Goal: Task Accomplishment & Management: Use online tool/utility

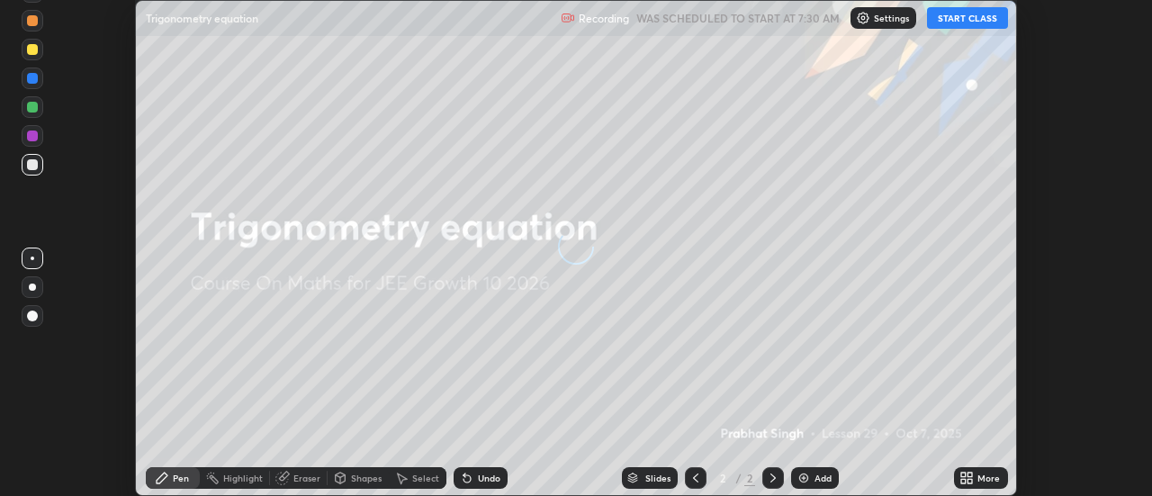
scroll to position [496, 1152]
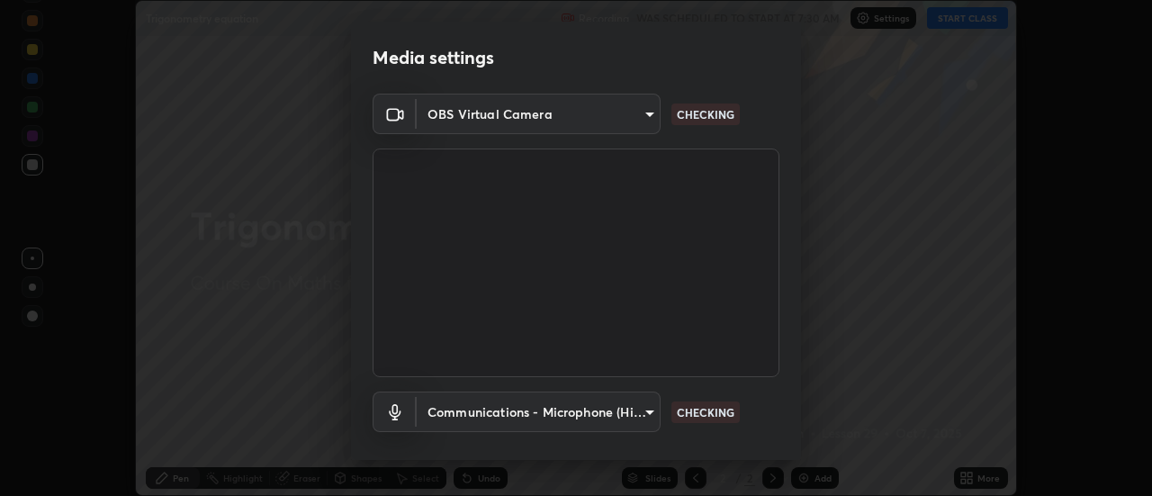
type input "3f428528f3d7ab6ac54735594839c6d4e55042ef2e8cc1e8c5b1a5cc2874ec8a"
type input "communications"
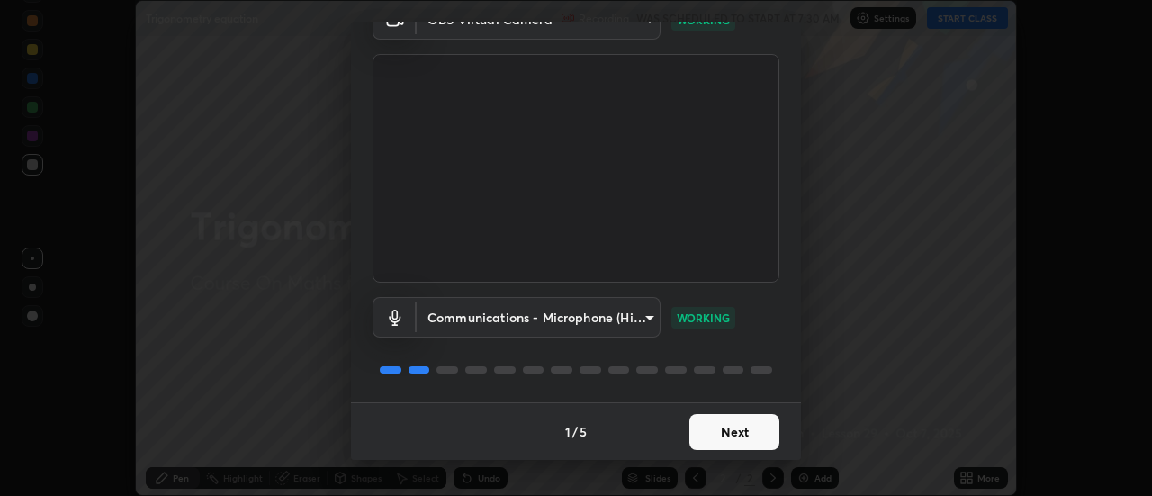
click at [738, 432] on button "Next" at bounding box center [734, 432] width 90 height 36
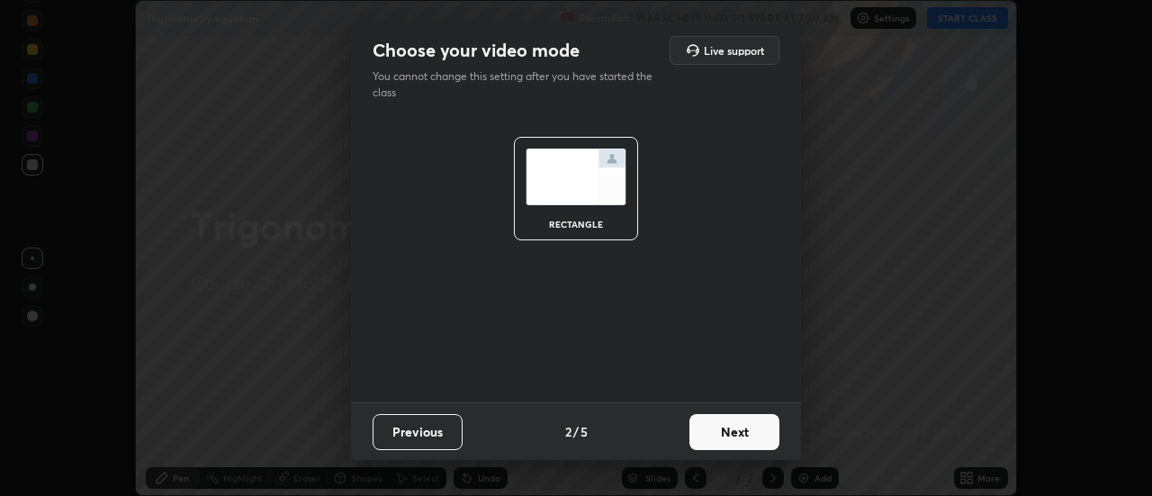
scroll to position [0, 0]
click at [751, 438] on button "Next" at bounding box center [734, 432] width 90 height 36
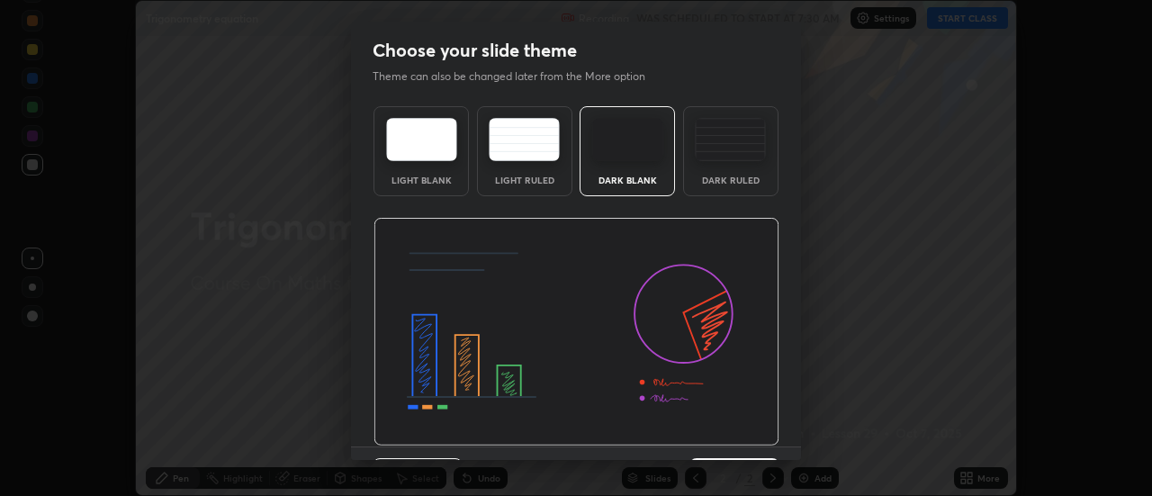
scroll to position [44, 0]
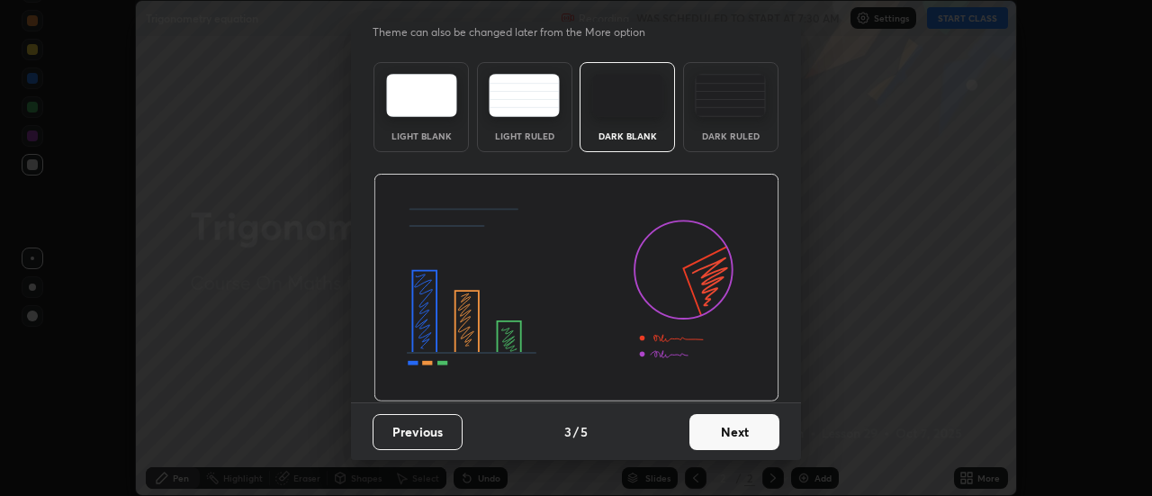
click at [751, 435] on button "Next" at bounding box center [734, 432] width 90 height 36
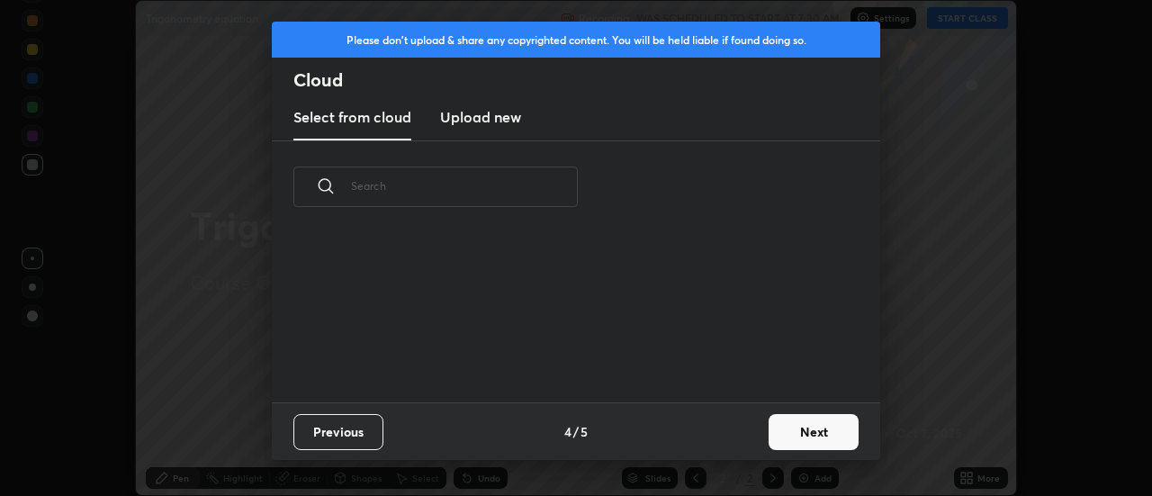
click at [807, 427] on button "Next" at bounding box center [813, 432] width 90 height 36
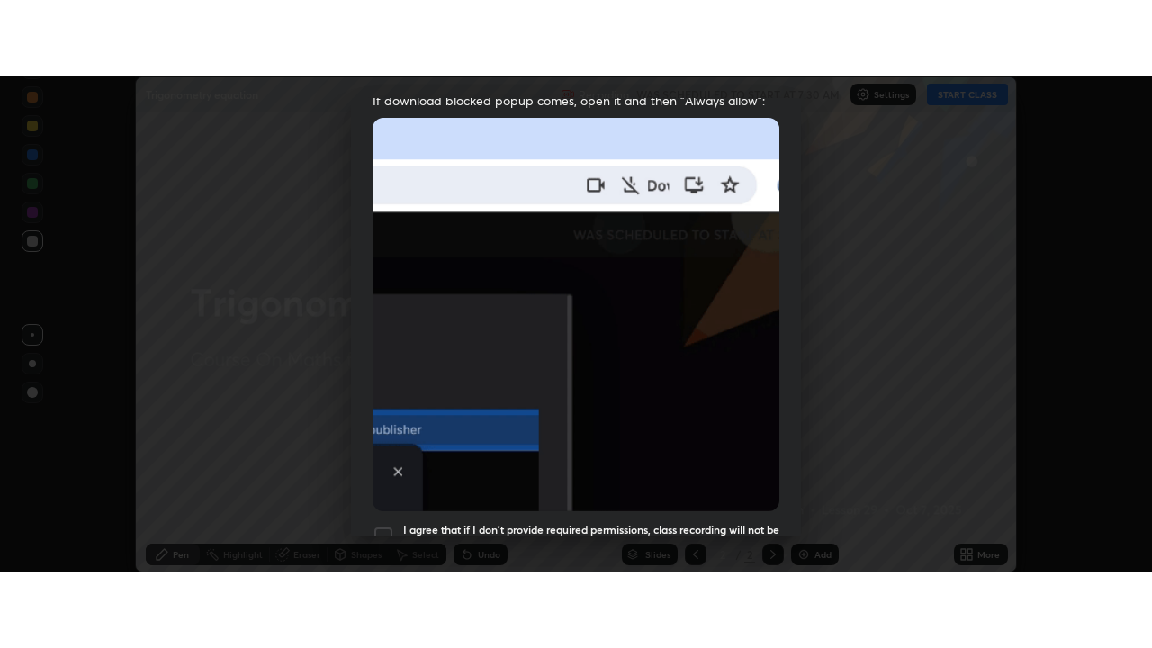
scroll to position [462, 0]
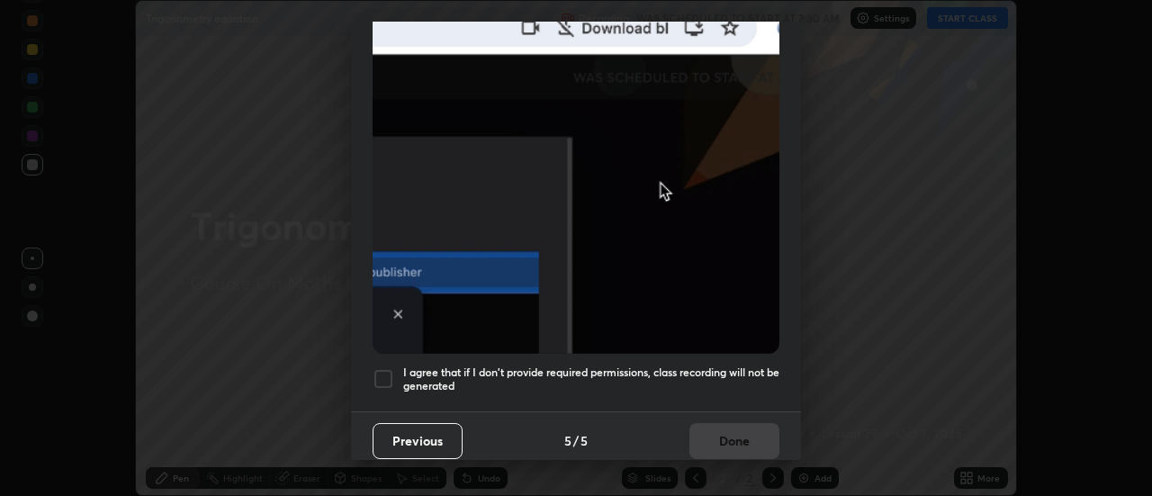
click at [389, 372] on div at bounding box center [383, 379] width 22 height 22
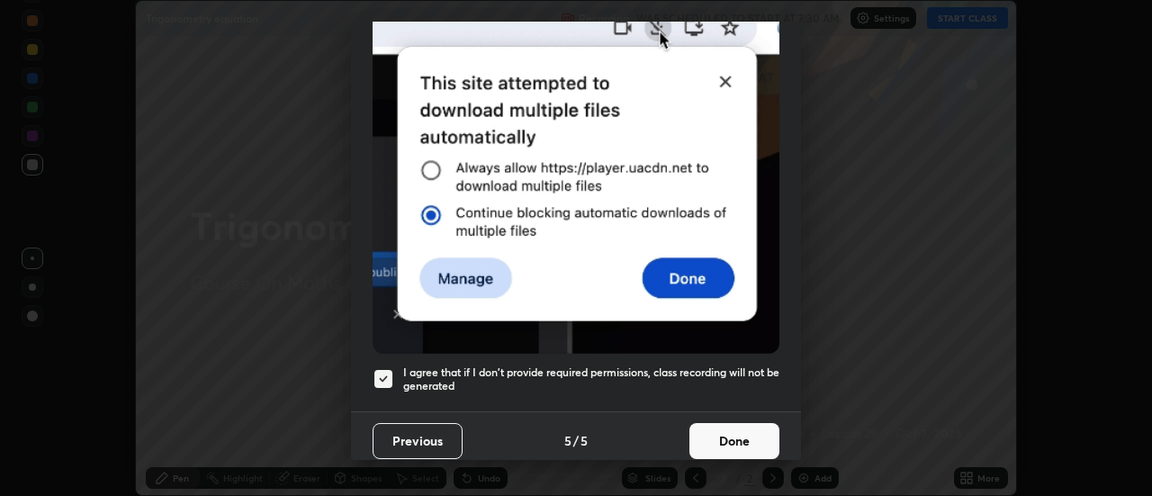
click at [740, 430] on button "Done" at bounding box center [734, 441] width 90 height 36
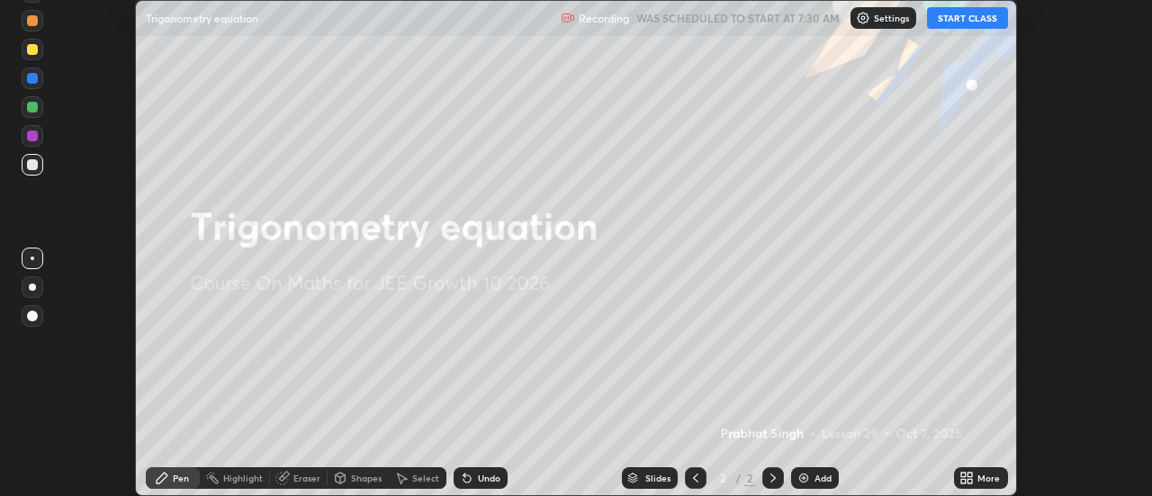
click at [973, 23] on button "START CLASS" at bounding box center [967, 18] width 81 height 22
click at [968, 481] on icon at bounding box center [970, 481] width 4 height 4
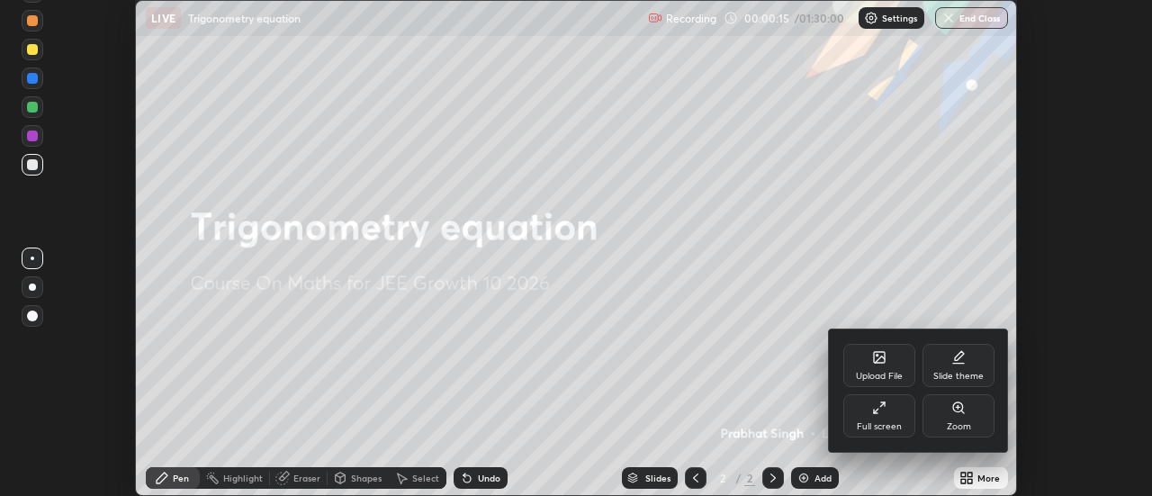
click at [884, 417] on div "Full screen" at bounding box center [879, 415] width 72 height 43
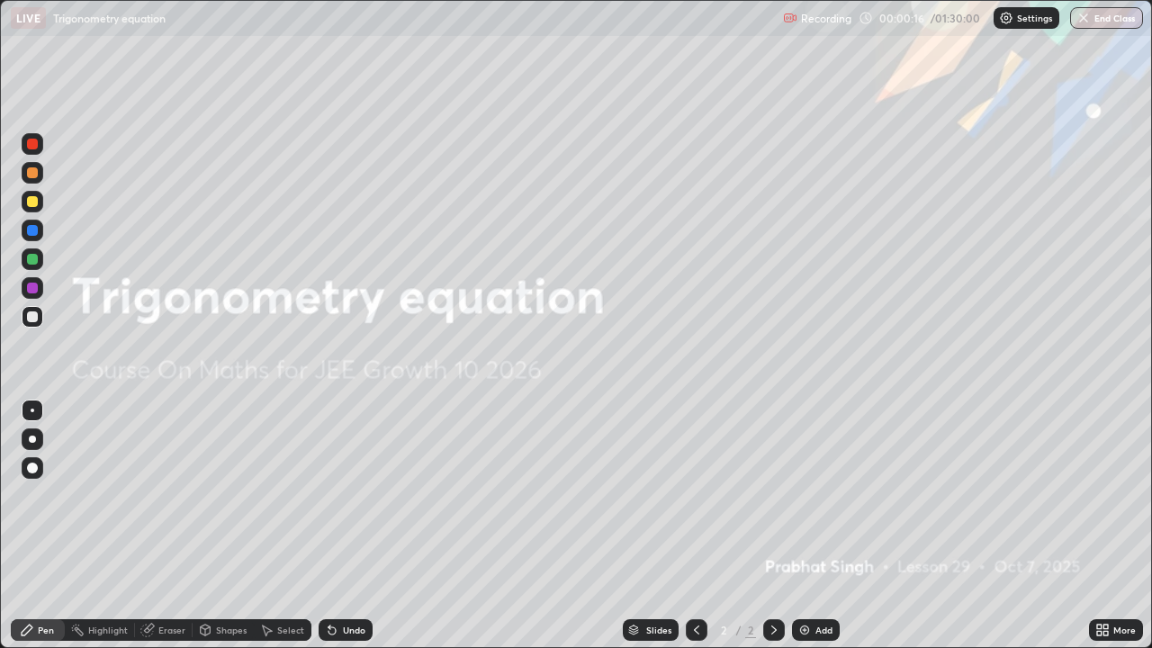
scroll to position [648, 1152]
click at [799, 495] on img at bounding box center [804, 630] width 14 height 14
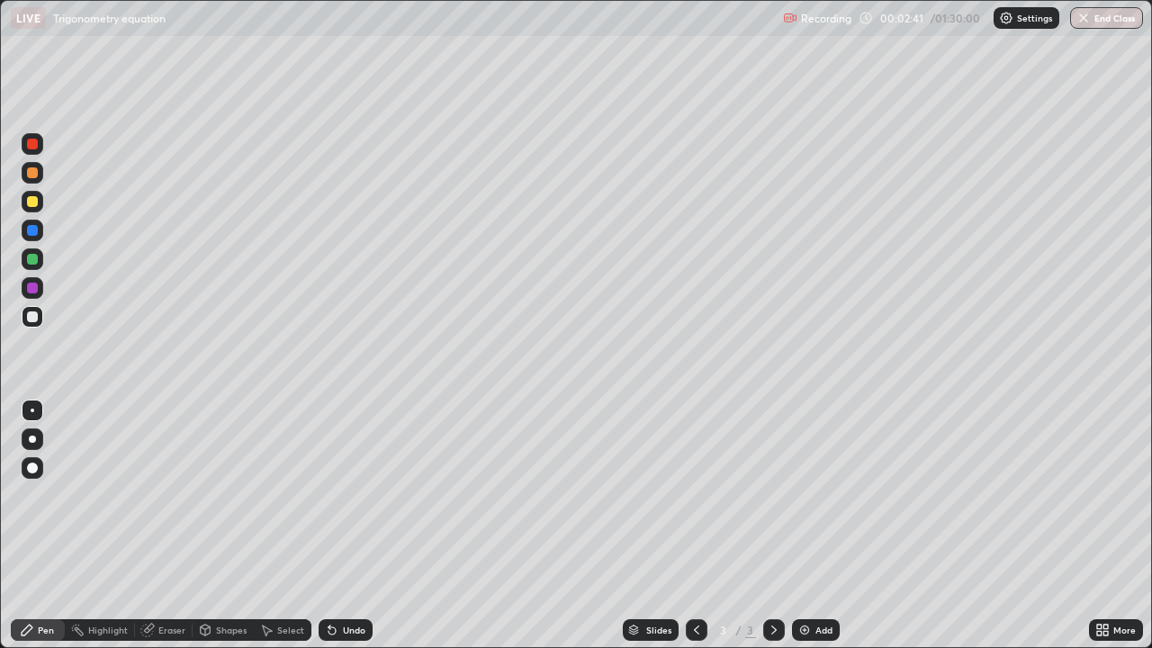
click at [238, 495] on div "Shapes" at bounding box center [223, 630] width 61 height 22
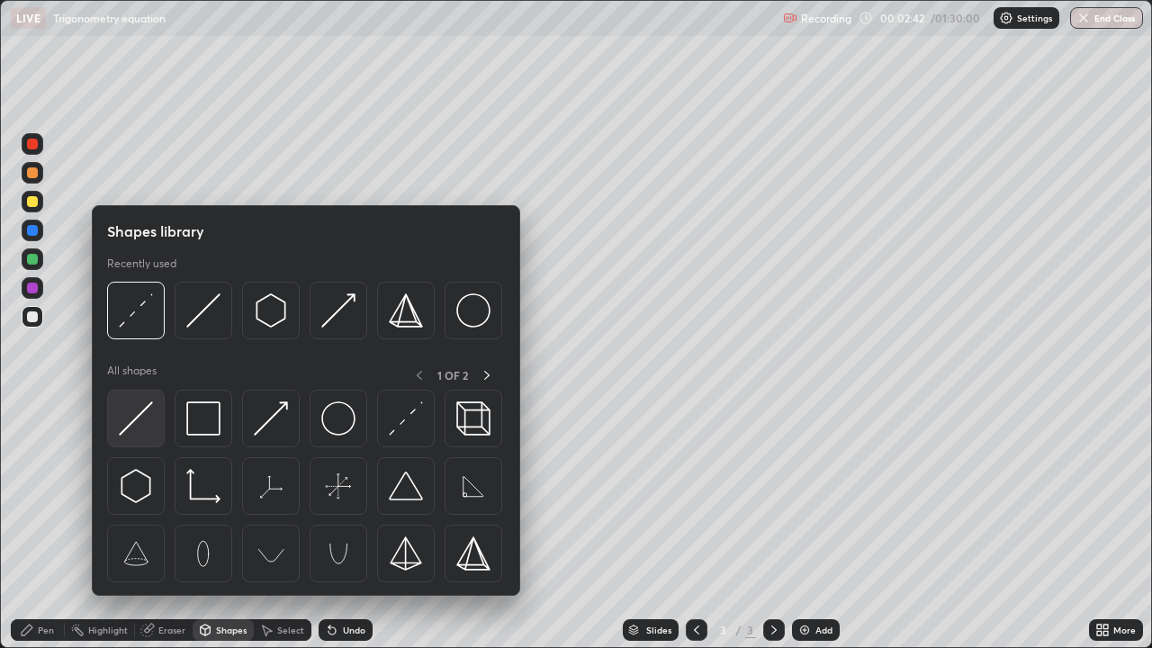
click at [146, 416] on img at bounding box center [136, 418] width 34 height 34
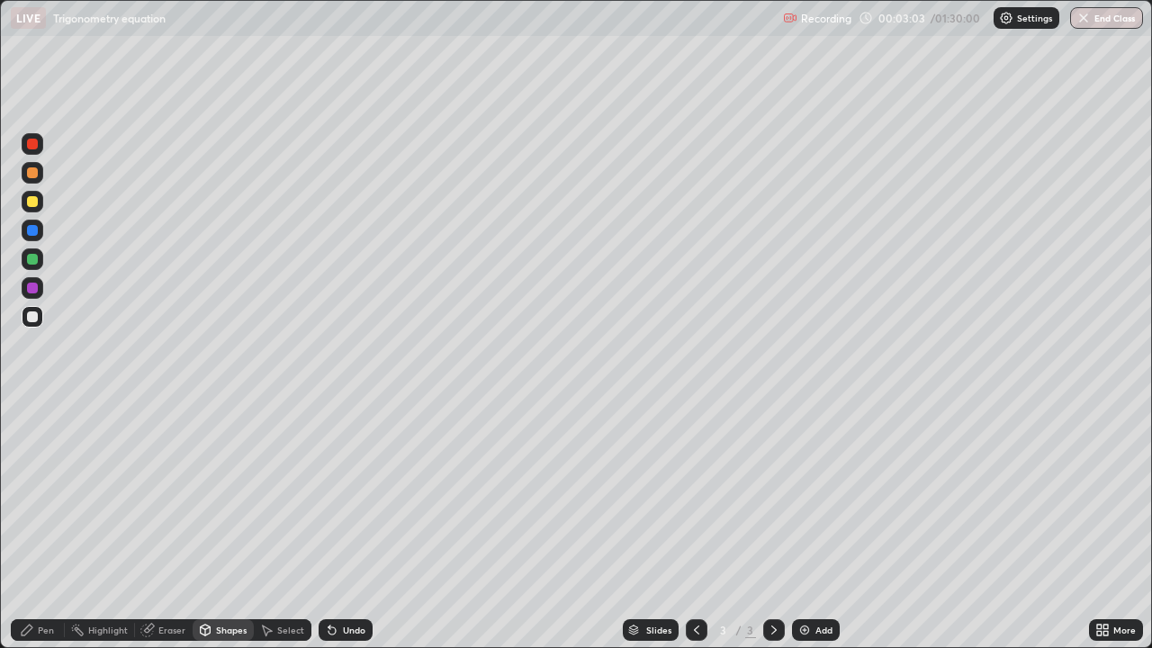
click at [328, 495] on icon at bounding box center [331, 630] width 7 height 7
click at [45, 495] on div "Pen" at bounding box center [46, 629] width 16 height 9
click at [37, 262] on div at bounding box center [32, 259] width 11 height 11
click at [31, 320] on div at bounding box center [32, 316] width 11 height 11
click at [35, 261] on div at bounding box center [32, 259] width 11 height 11
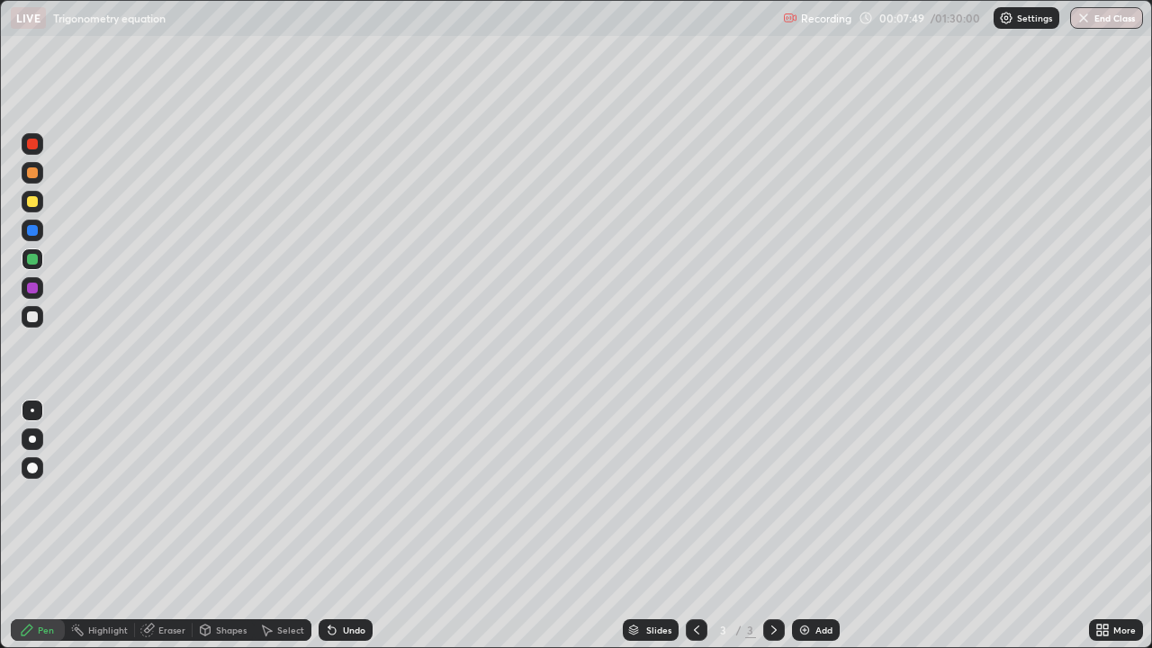
click at [34, 318] on div at bounding box center [32, 316] width 11 height 11
click at [30, 202] on div at bounding box center [32, 201] width 11 height 11
click at [161, 495] on div "Eraser" at bounding box center [171, 629] width 27 height 9
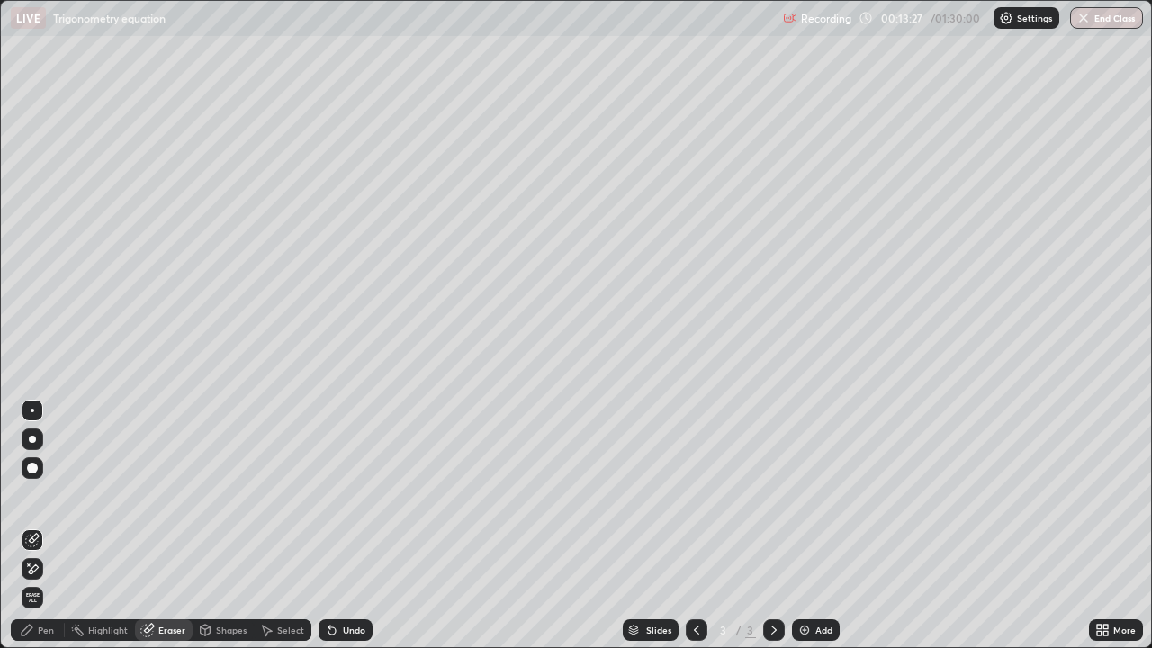
click at [49, 495] on div "Pen" at bounding box center [46, 629] width 16 height 9
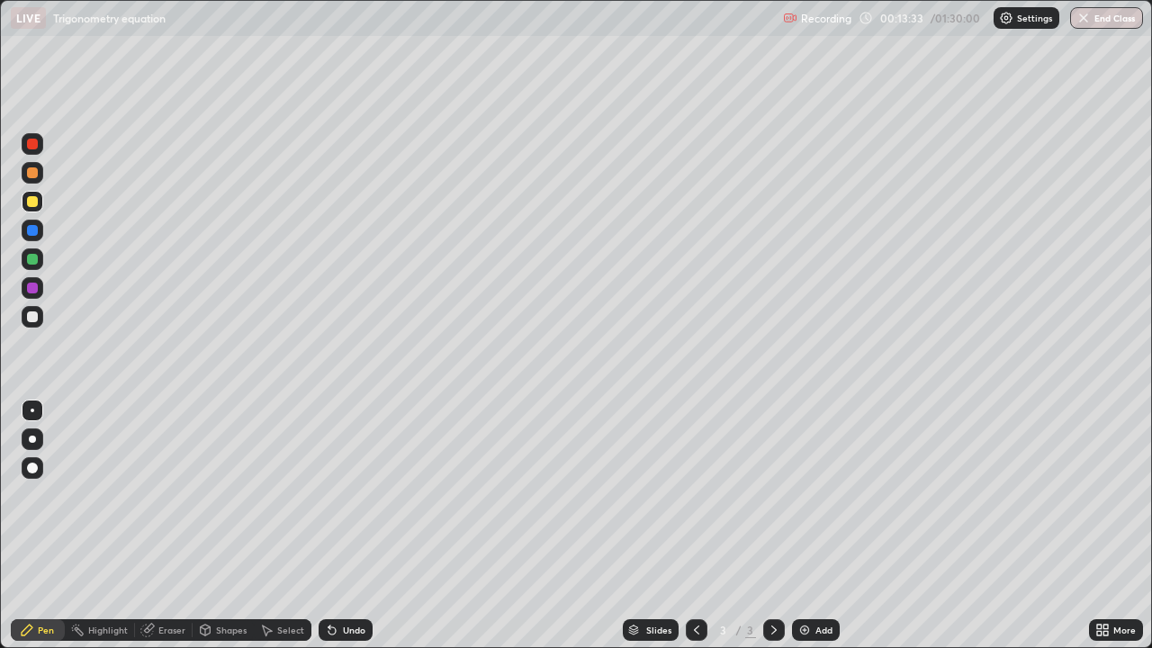
click at [175, 495] on div "Eraser" at bounding box center [171, 629] width 27 height 9
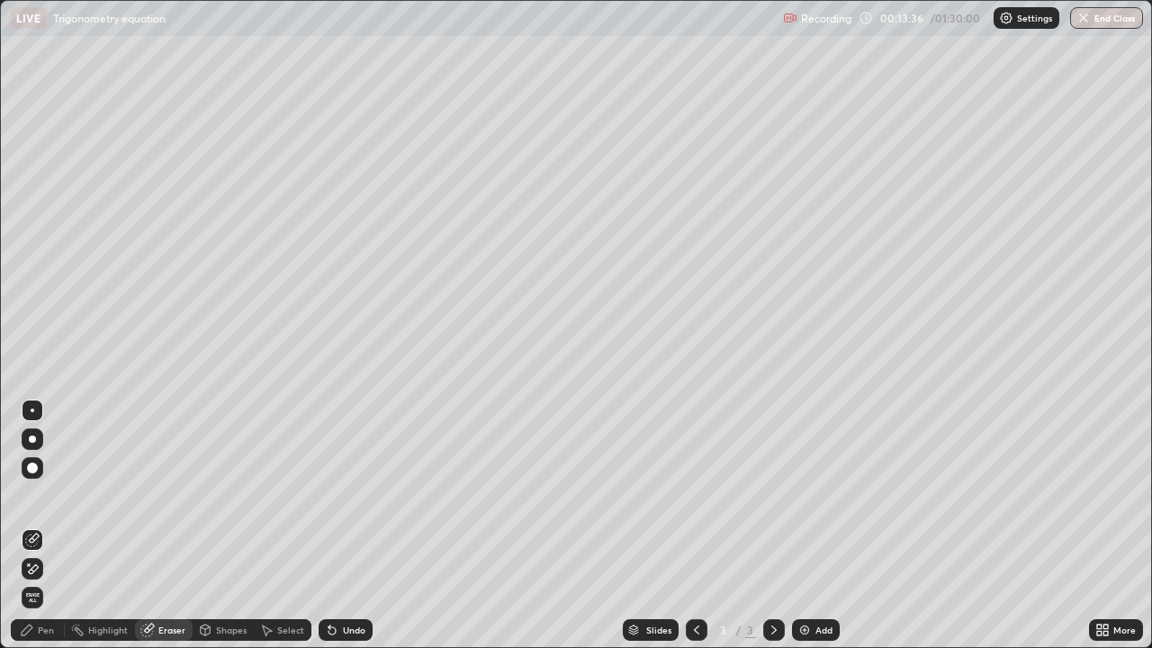
click at [51, 495] on div "Pen" at bounding box center [46, 629] width 16 height 9
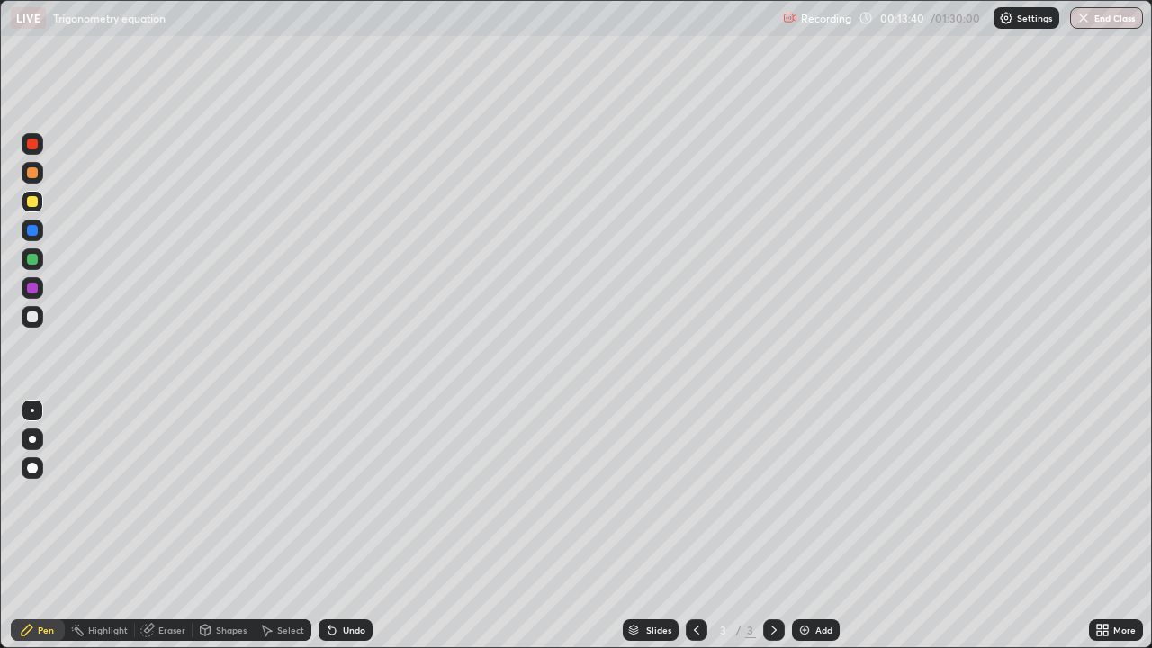
click at [175, 495] on div "Eraser" at bounding box center [171, 629] width 27 height 9
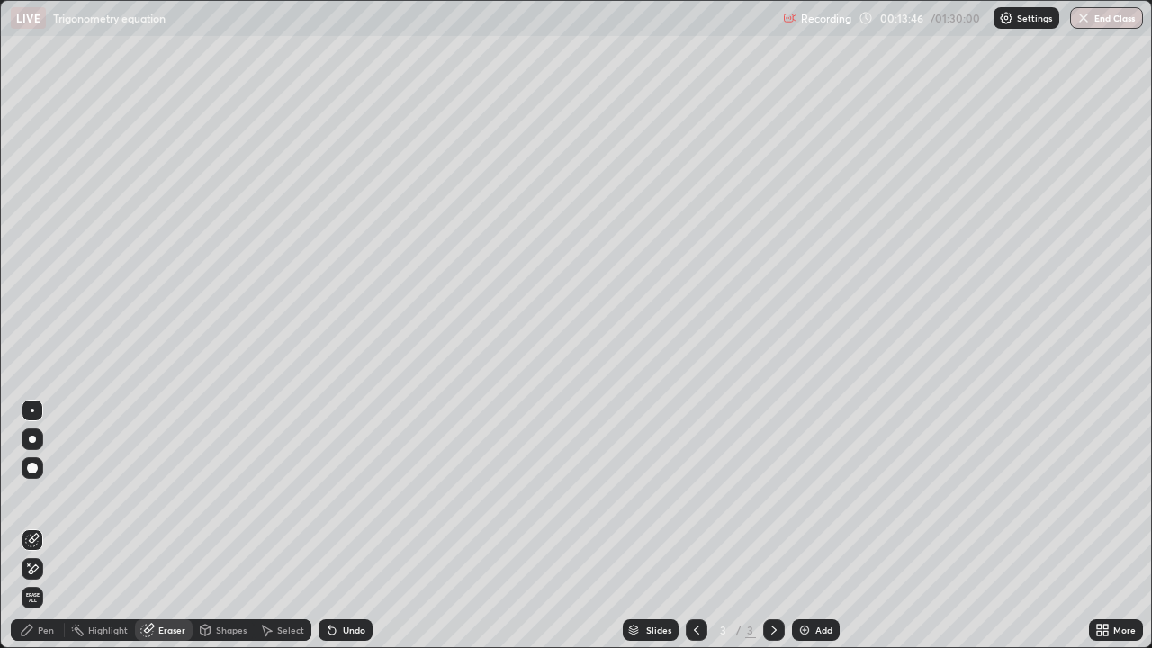
click at [45, 495] on div "Pen" at bounding box center [46, 629] width 16 height 9
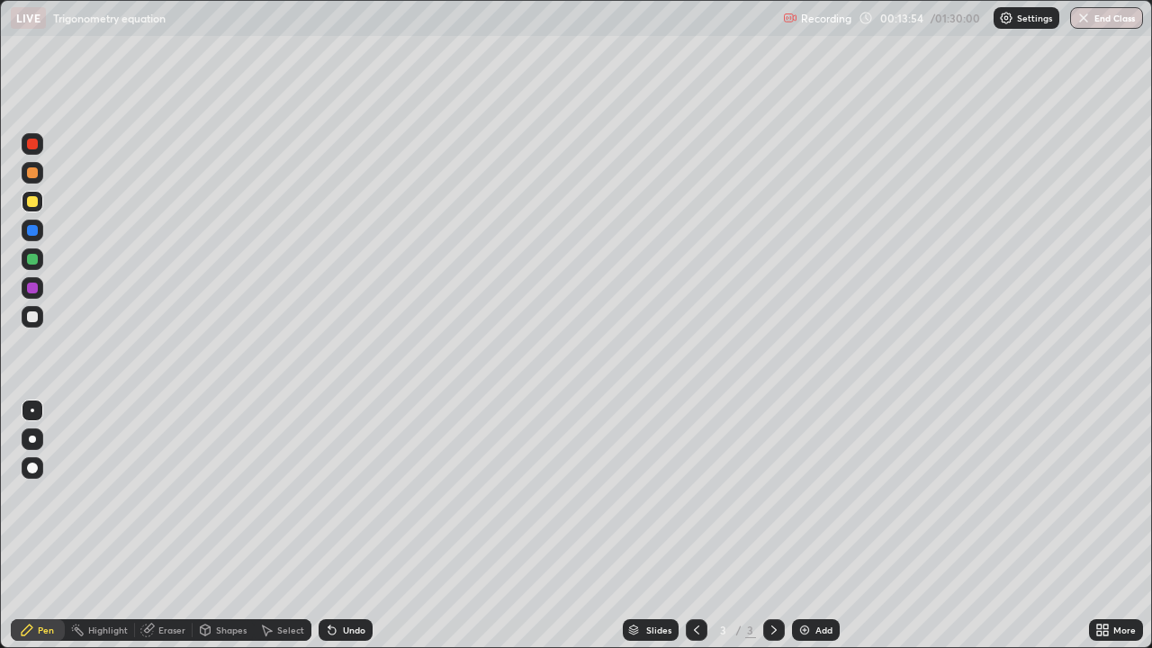
click at [163, 495] on div "Eraser" at bounding box center [171, 629] width 27 height 9
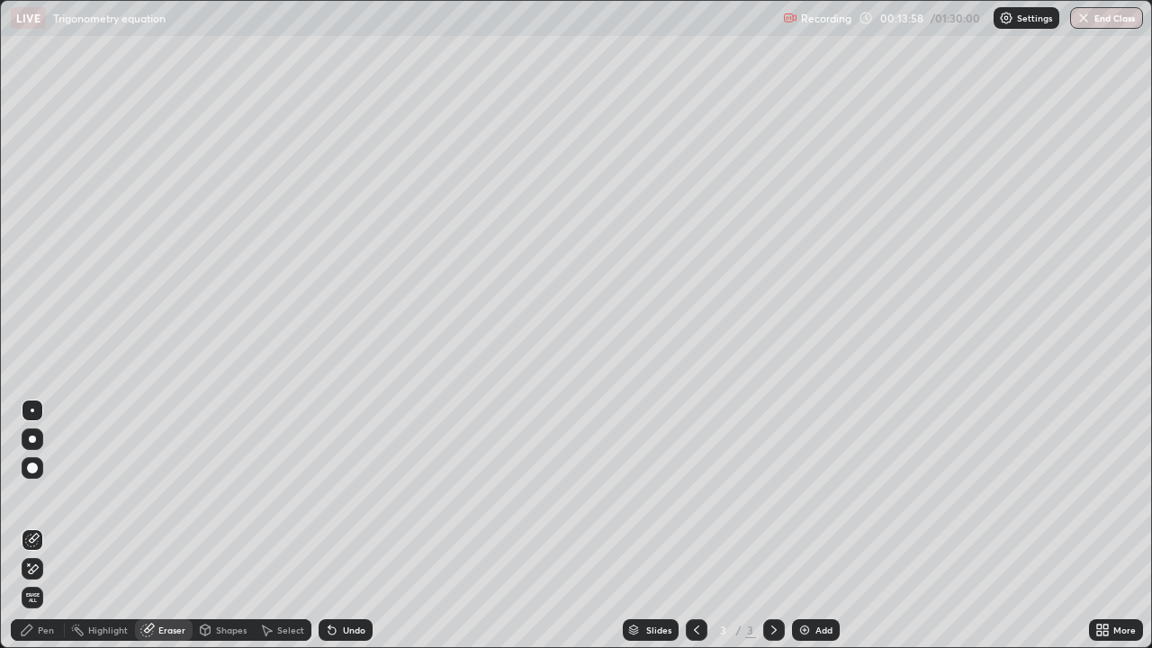
click at [53, 495] on div "Pen" at bounding box center [46, 629] width 16 height 9
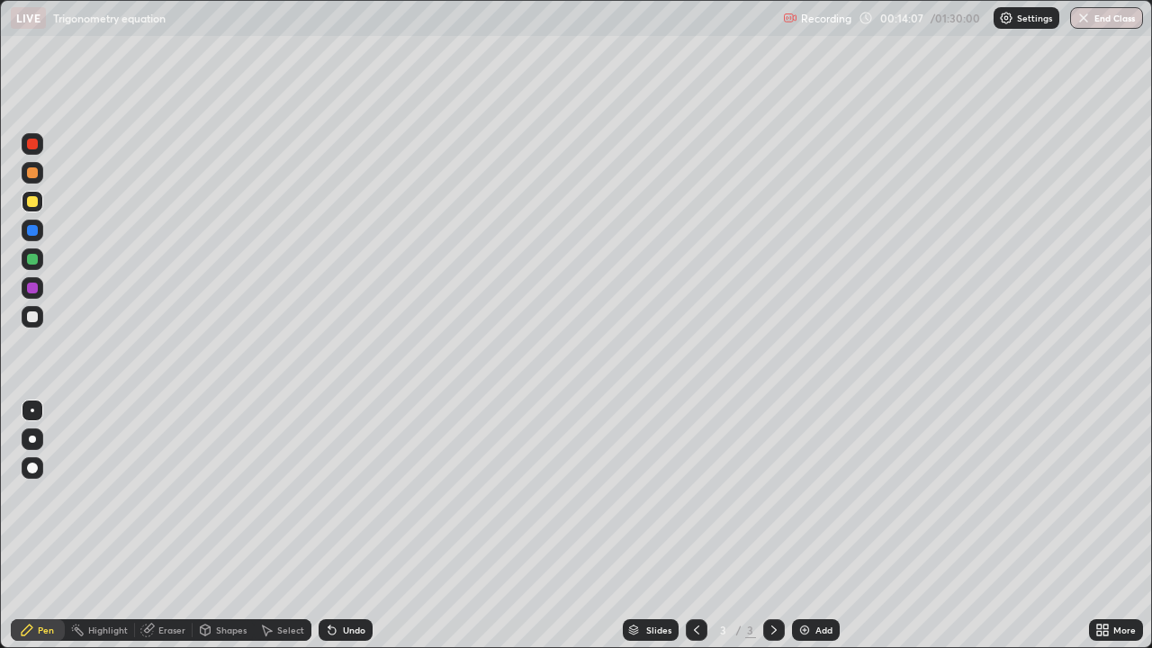
click at [165, 495] on div "Eraser" at bounding box center [171, 629] width 27 height 9
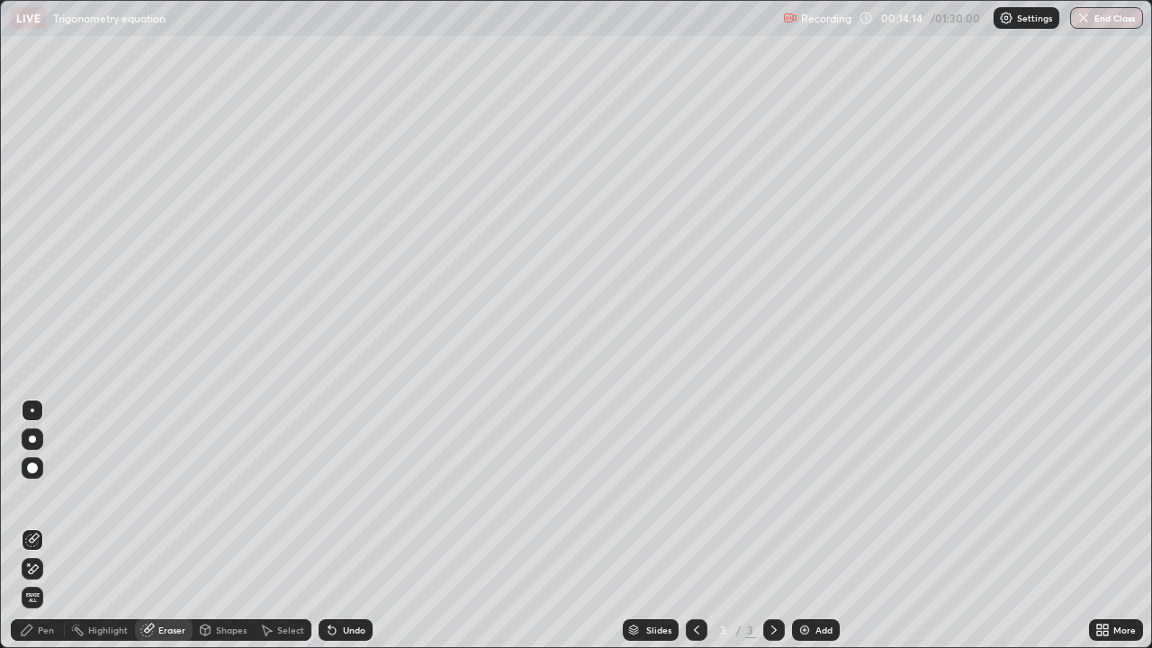
click at [43, 495] on div "Pen" at bounding box center [46, 629] width 16 height 9
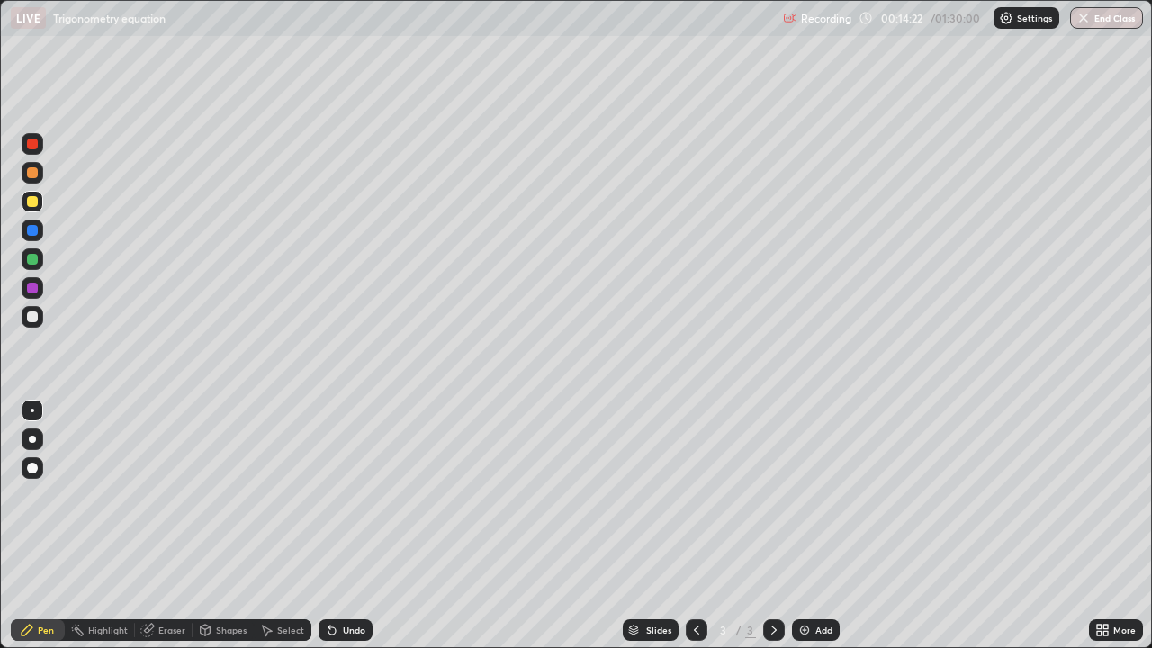
click at [336, 495] on icon at bounding box center [332, 630] width 14 height 14
click at [803, 495] on img at bounding box center [804, 630] width 14 height 14
click at [221, 495] on div "Shapes" at bounding box center [231, 629] width 31 height 9
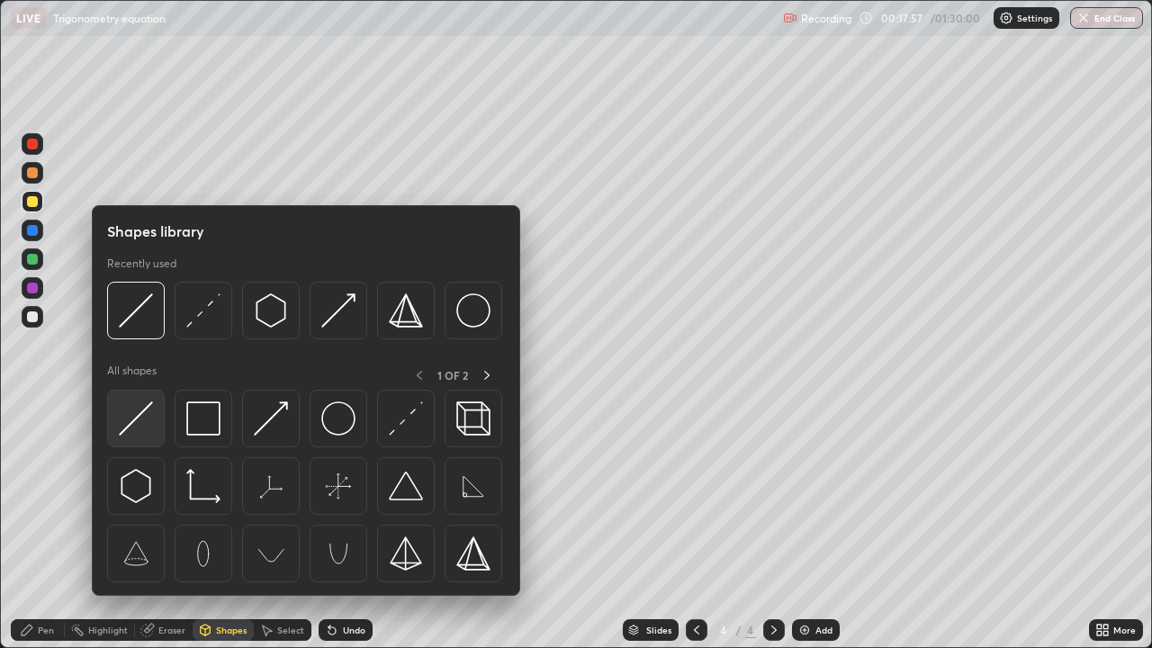
click at [140, 413] on img at bounding box center [136, 418] width 34 height 34
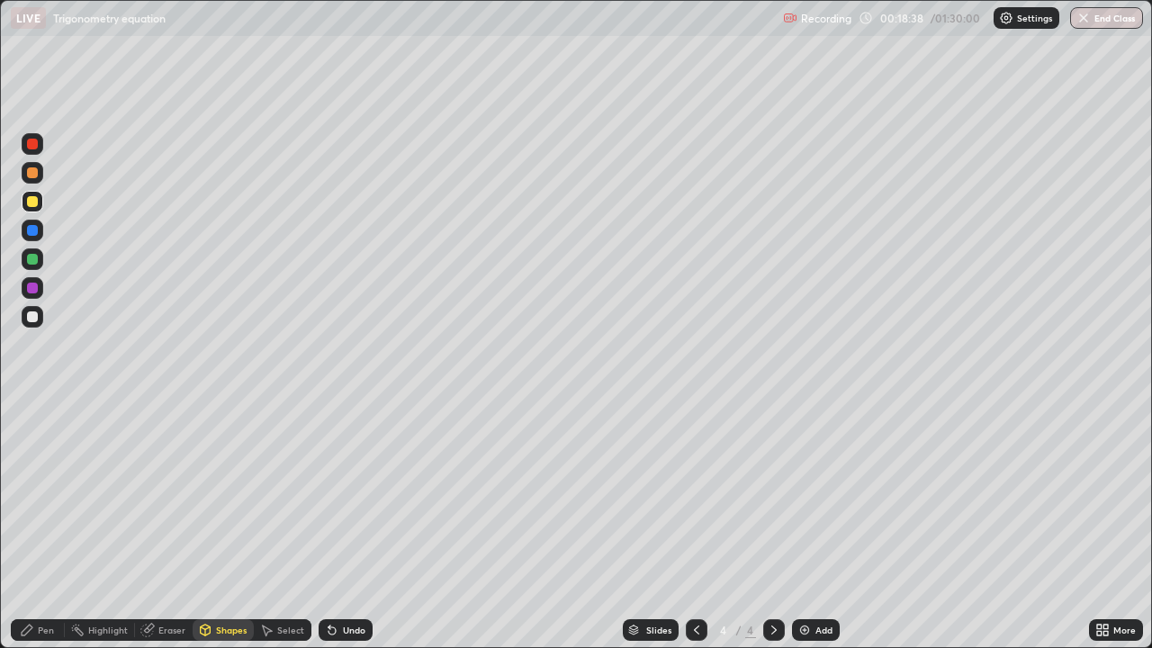
click at [32, 317] on div at bounding box center [32, 316] width 11 height 11
click at [44, 495] on div "Pen" at bounding box center [46, 629] width 16 height 9
click at [344, 495] on div "Undo" at bounding box center [354, 629] width 22 height 9
click at [167, 495] on div "Eraser" at bounding box center [171, 629] width 27 height 9
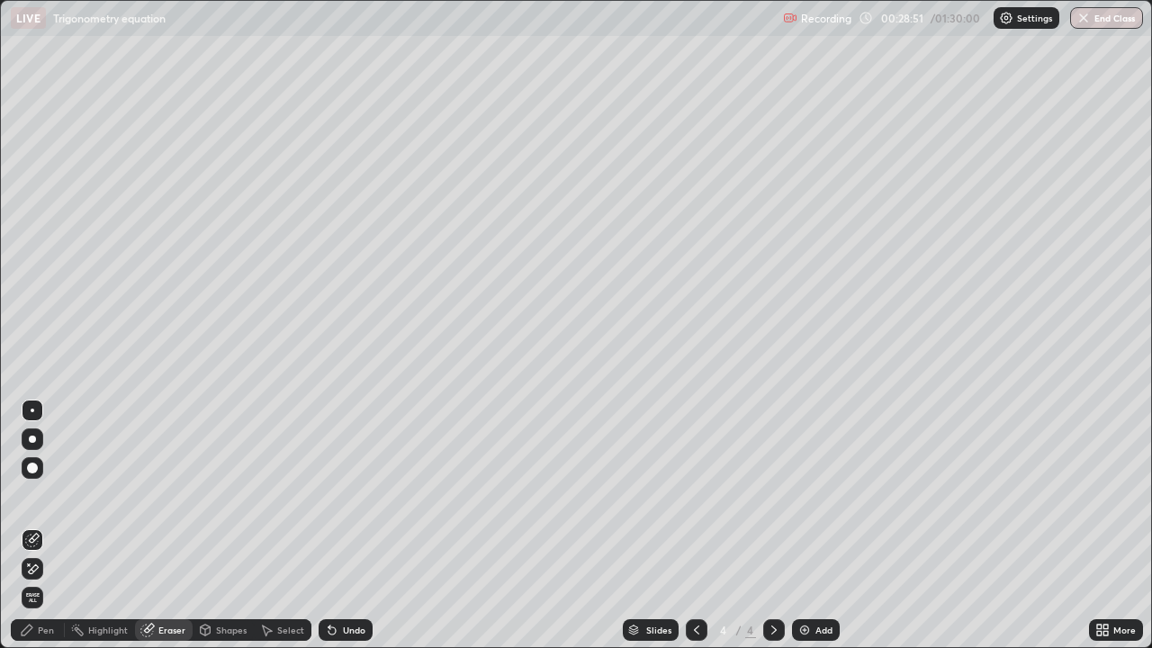
click at [29, 495] on icon at bounding box center [29, 564] width 2 height 2
click at [689, 495] on icon at bounding box center [696, 630] width 14 height 14
click at [774, 495] on icon at bounding box center [773, 629] width 5 height 9
click at [774, 495] on icon at bounding box center [774, 630] width 14 height 14
click at [805, 495] on img at bounding box center [804, 630] width 14 height 14
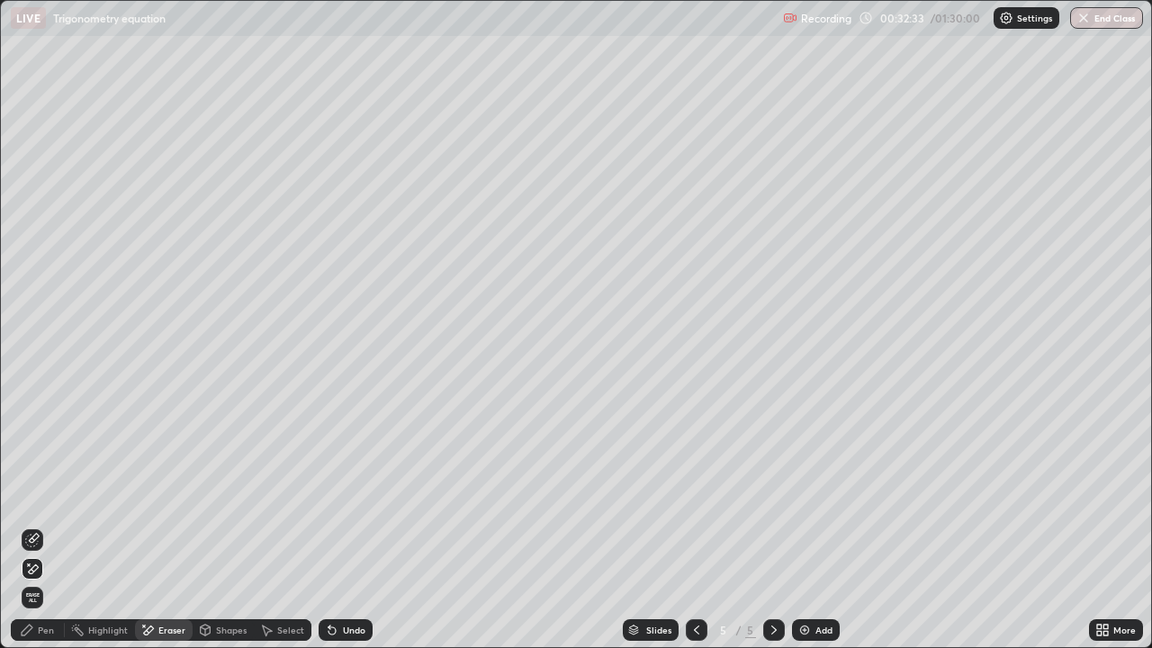
click at [37, 495] on div "Pen" at bounding box center [38, 630] width 54 height 22
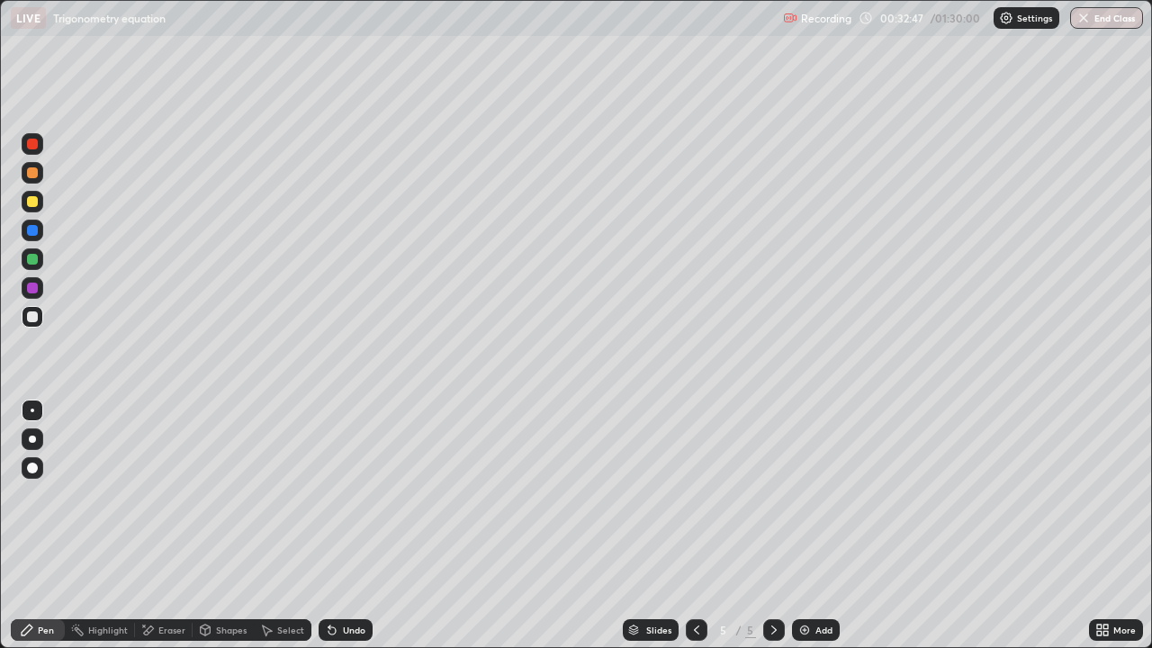
click at [174, 495] on div "Eraser" at bounding box center [171, 629] width 27 height 9
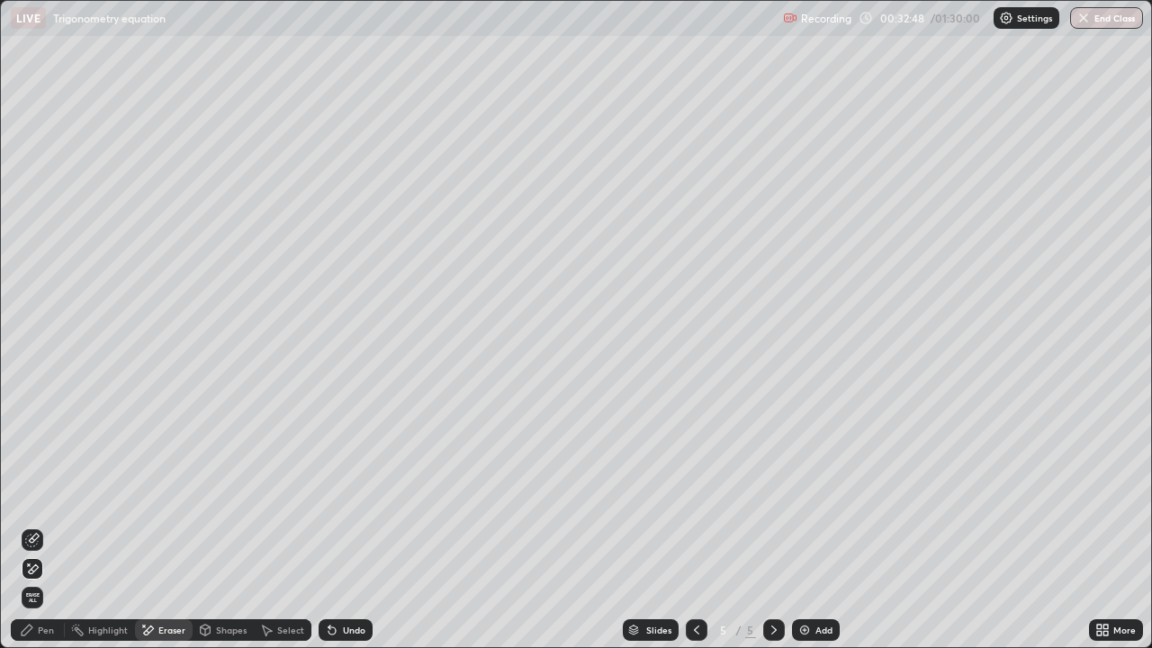
click at [220, 495] on div "Shapes" at bounding box center [231, 629] width 31 height 9
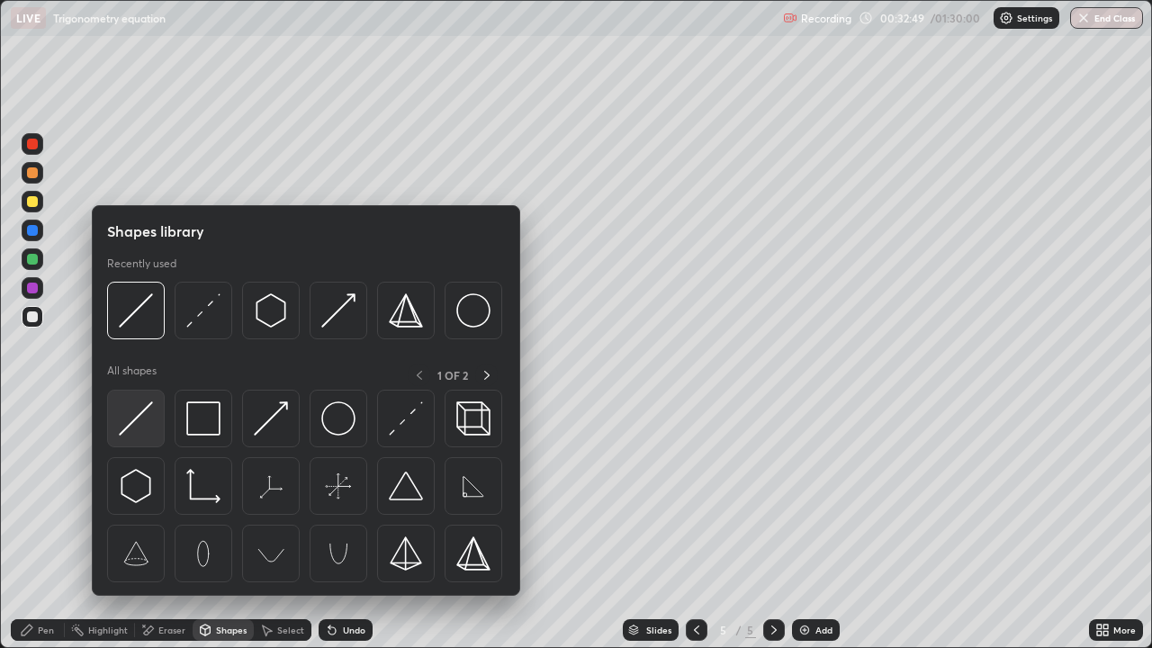
click at [139, 421] on img at bounding box center [136, 418] width 34 height 34
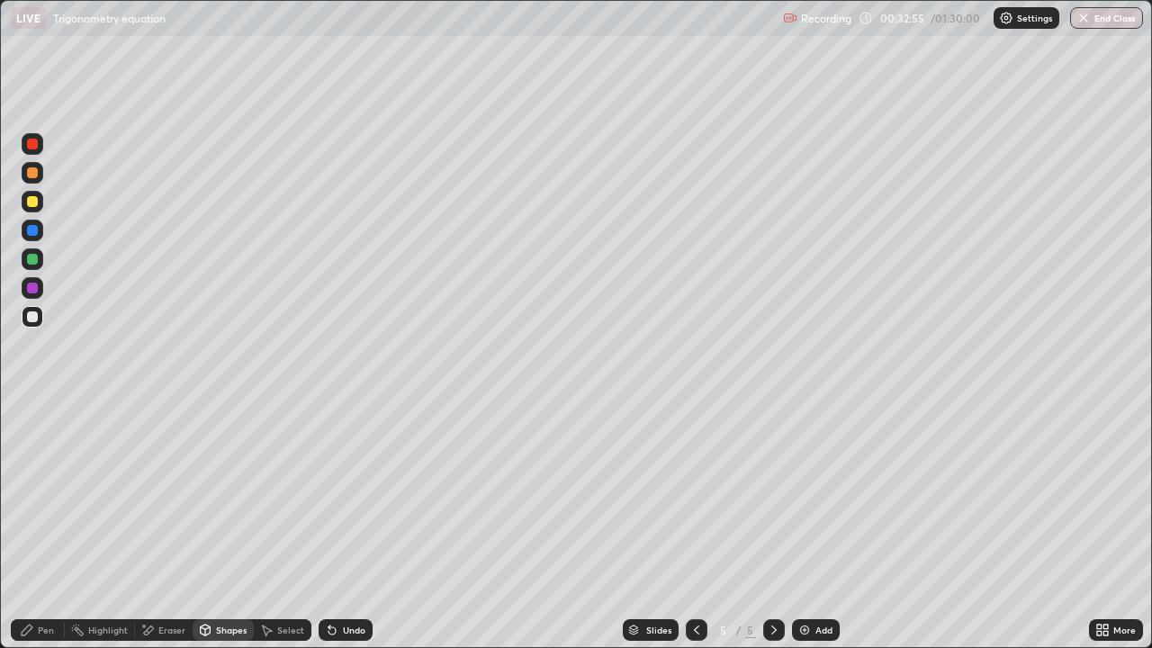
click at [211, 495] on div "Shapes" at bounding box center [223, 630] width 61 height 22
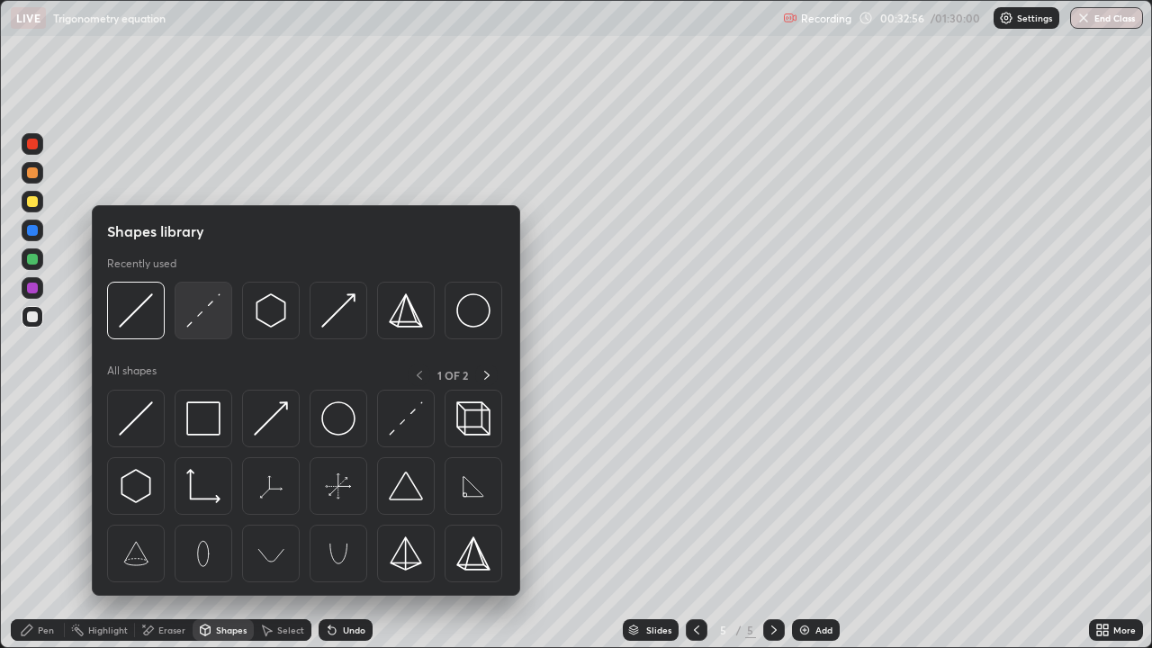
click at [199, 310] on img at bounding box center [203, 310] width 34 height 34
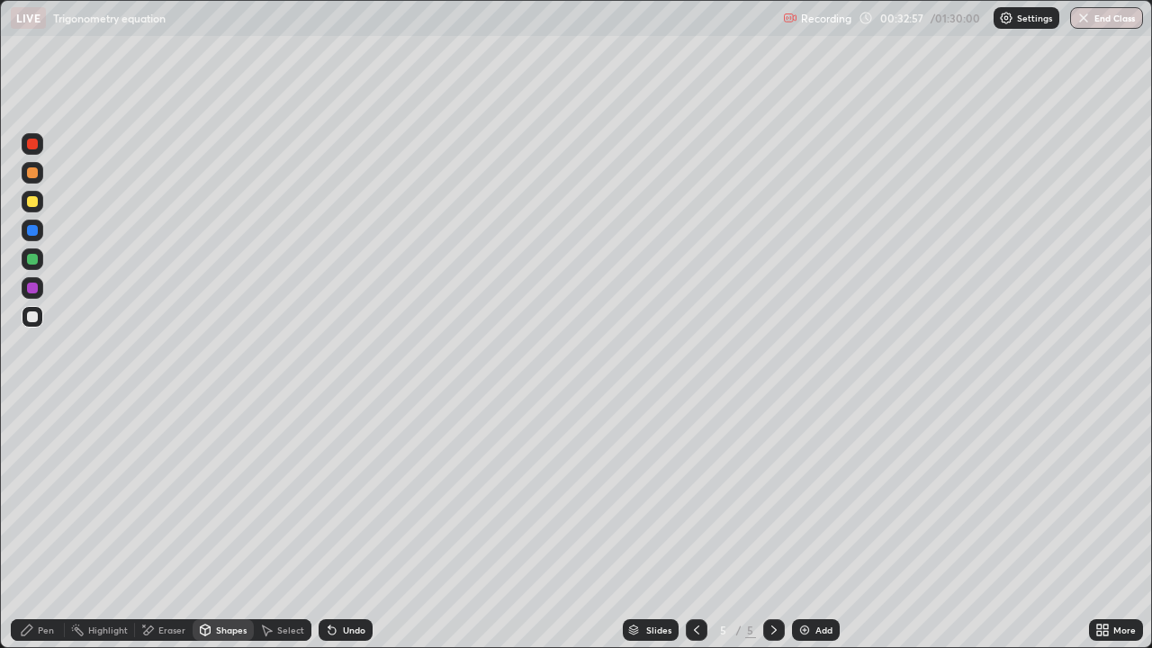
click at [32, 259] on div at bounding box center [32, 259] width 11 height 11
click at [33, 495] on icon at bounding box center [27, 630] width 14 height 14
click at [214, 495] on div "Shapes" at bounding box center [223, 630] width 61 height 22
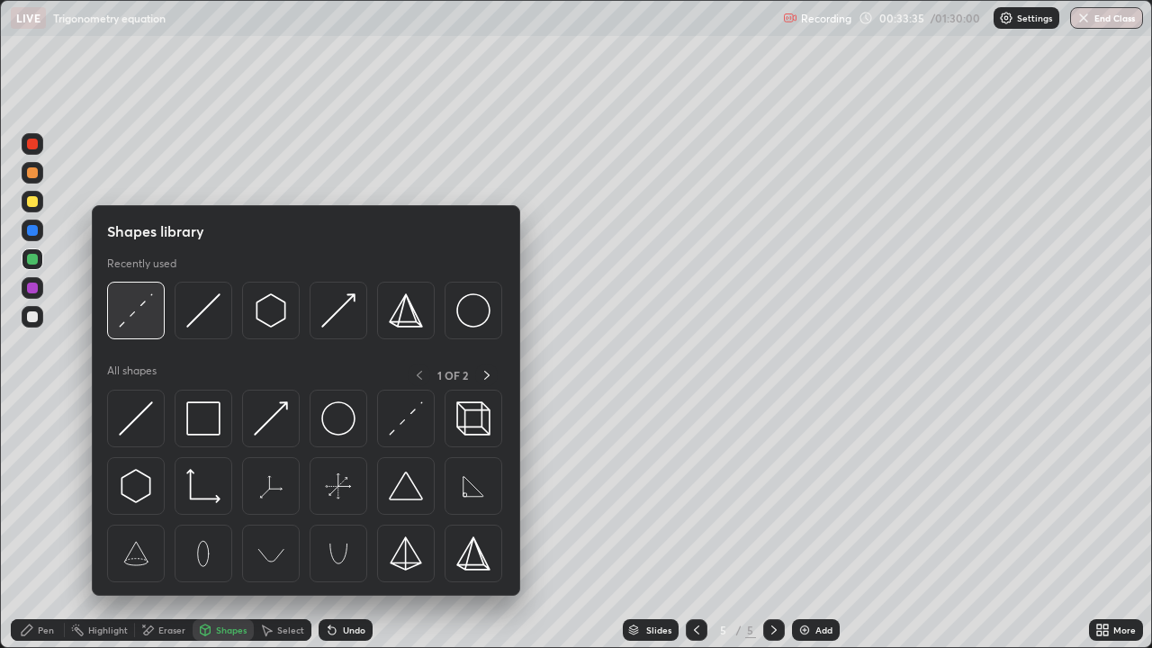
click at [139, 309] on img at bounding box center [136, 310] width 34 height 34
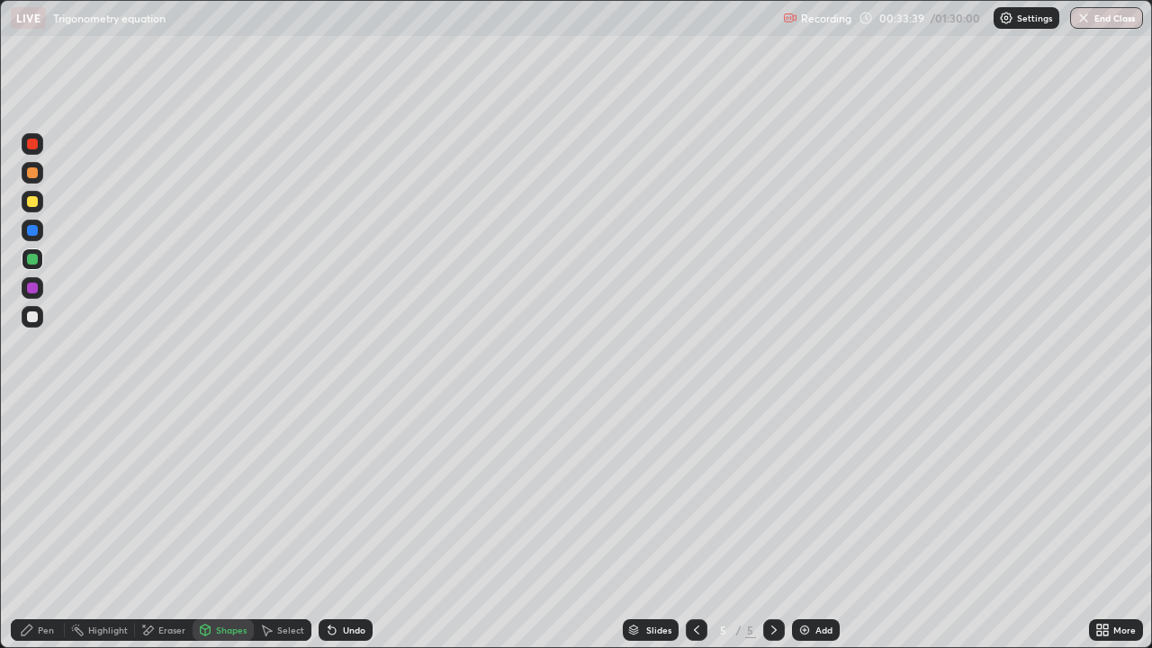
click at [31, 495] on icon at bounding box center [27, 630] width 14 height 14
click at [539, 381] on button "Undo" at bounding box center [551, 392] width 52 height 22
click at [33, 321] on div at bounding box center [32, 316] width 11 height 11
click at [166, 495] on div "Eraser" at bounding box center [171, 629] width 27 height 9
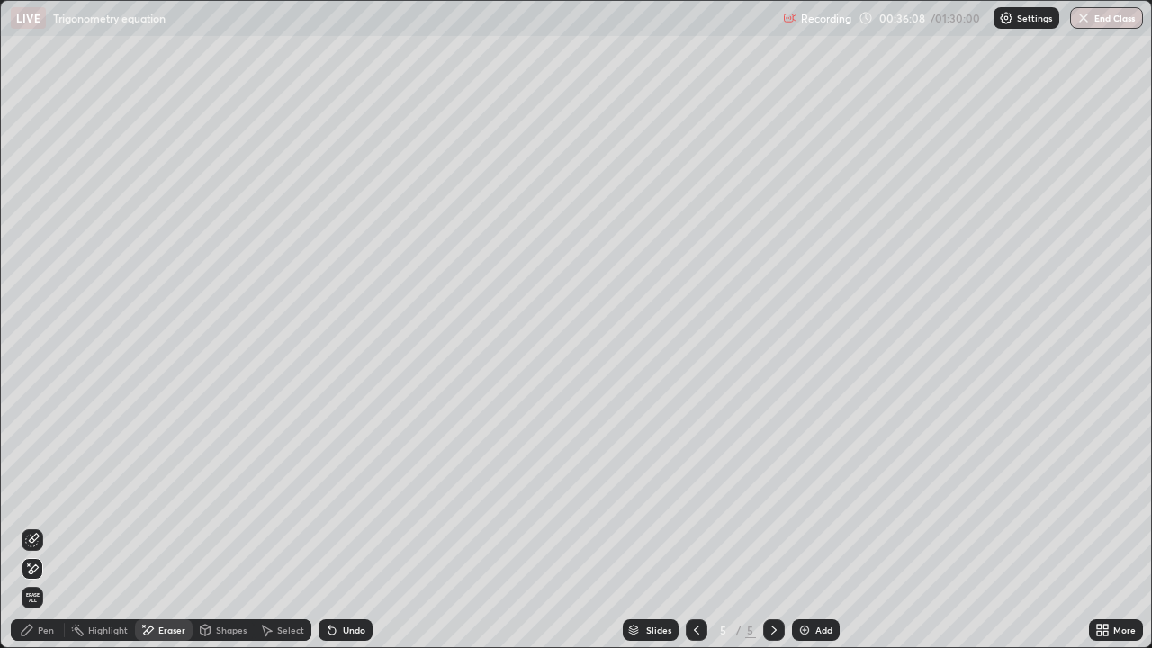
click at [339, 495] on div "Undo" at bounding box center [345, 630] width 54 height 22
click at [38, 495] on div "Pen" at bounding box center [46, 629] width 16 height 9
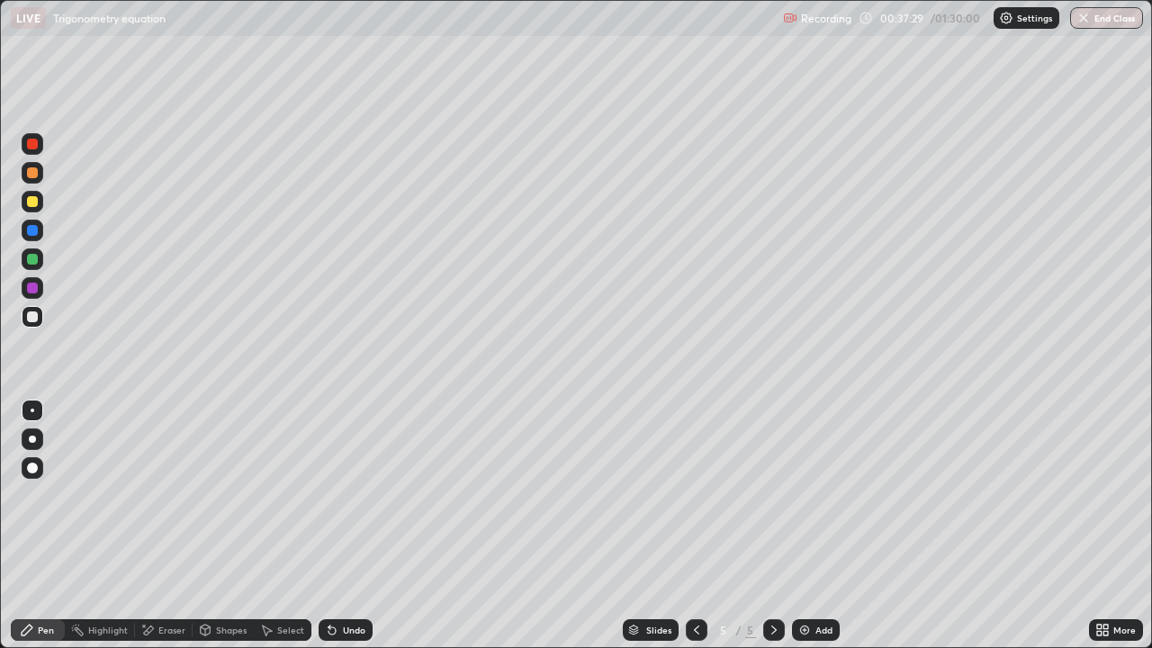
click at [803, 495] on img at bounding box center [804, 630] width 14 height 14
click at [36, 202] on div at bounding box center [32, 201] width 11 height 11
click at [817, 438] on icon at bounding box center [817, 438] width 2 height 2
click at [803, 495] on img at bounding box center [804, 630] width 14 height 14
click at [716, 495] on div "7" at bounding box center [723, 629] width 18 height 11
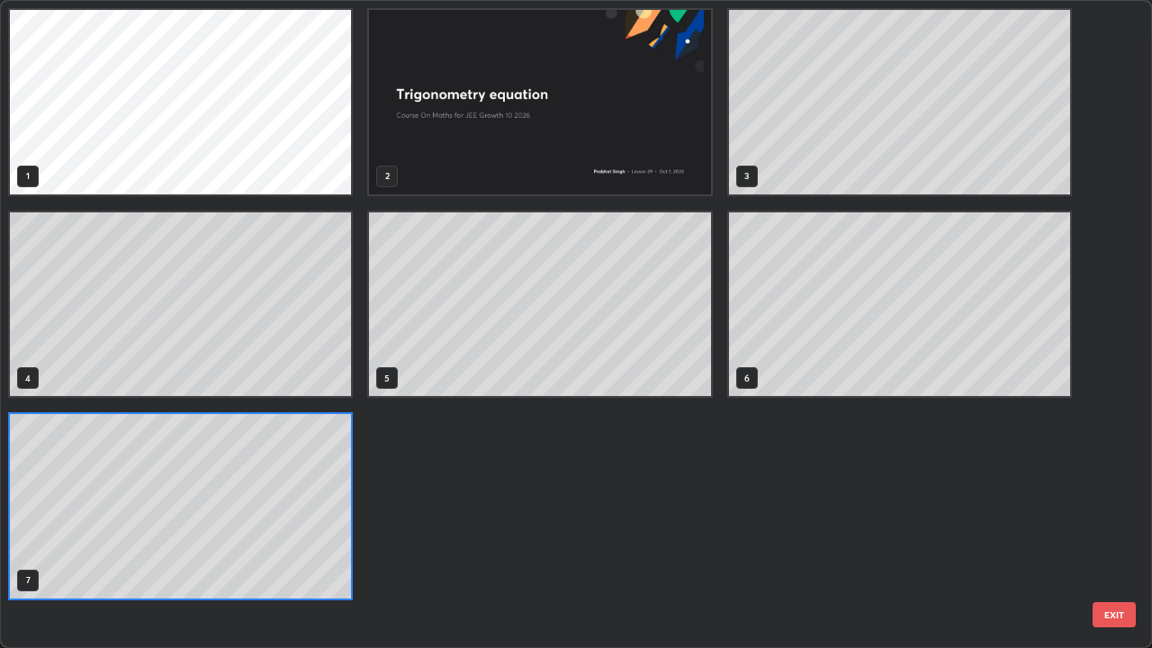
scroll to position [641, 1141]
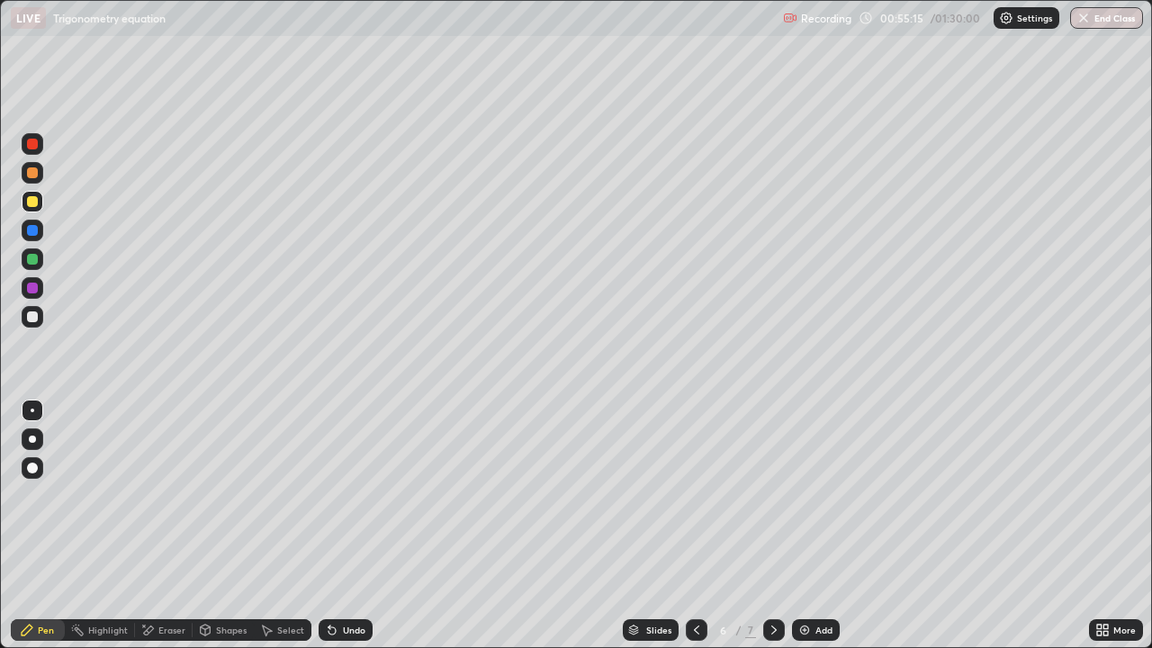
click at [770, 495] on icon at bounding box center [774, 630] width 14 height 14
click at [801, 495] on img at bounding box center [804, 630] width 14 height 14
click at [343, 495] on div "Undo" at bounding box center [354, 629] width 22 height 9
click at [332, 495] on icon at bounding box center [331, 630] width 7 height 7
click at [335, 495] on icon at bounding box center [332, 630] width 14 height 14
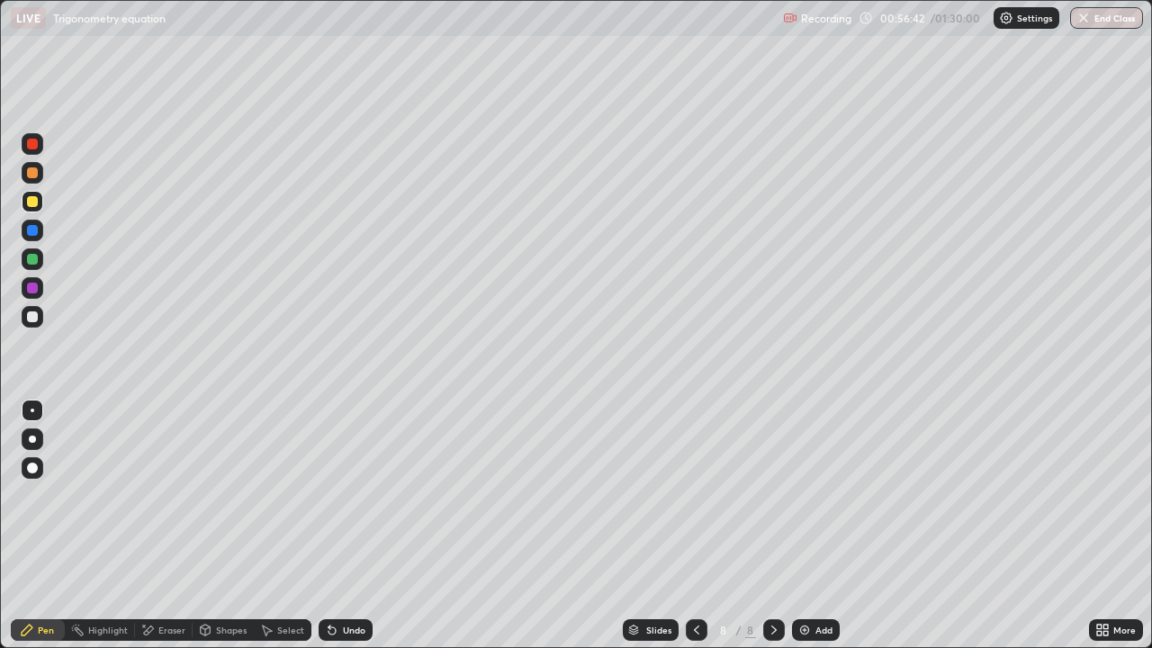
click at [336, 495] on icon at bounding box center [332, 630] width 14 height 14
click at [336, 495] on div "Undo" at bounding box center [345, 630] width 54 height 22
click at [336, 495] on icon at bounding box center [332, 630] width 14 height 14
click at [32, 317] on div at bounding box center [32, 316] width 11 height 11
click at [37, 201] on div at bounding box center [32, 201] width 11 height 11
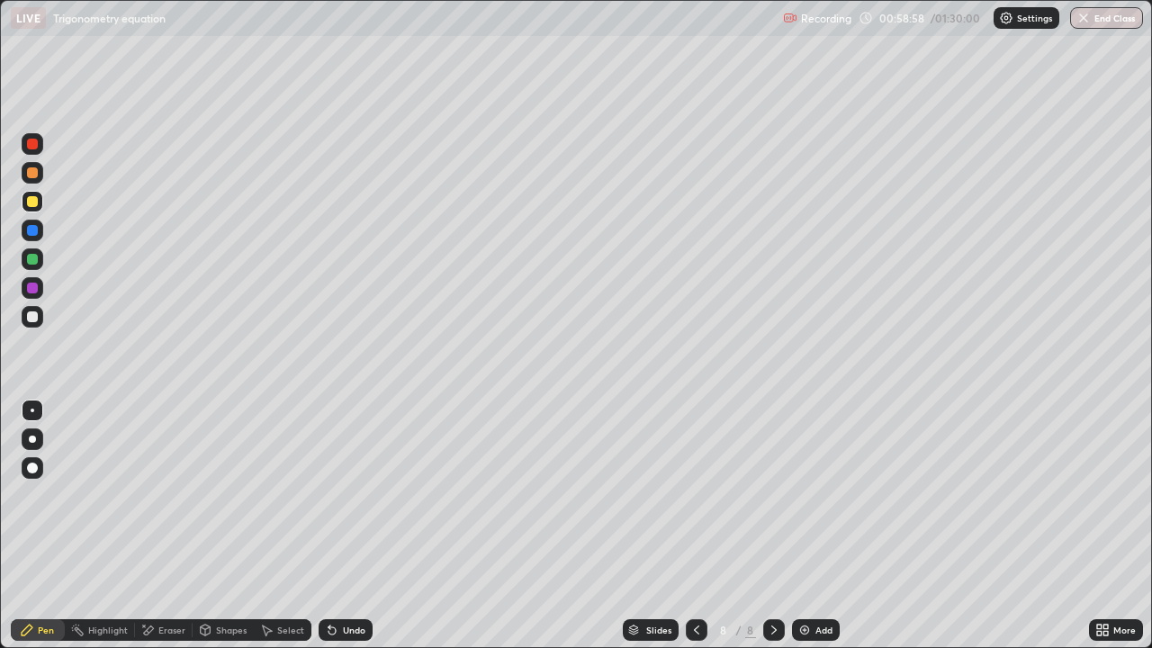
click at [29, 263] on div at bounding box center [32, 259] width 11 height 11
click at [695, 495] on icon at bounding box center [696, 630] width 14 height 14
click at [798, 495] on img at bounding box center [804, 630] width 14 height 14
click at [216, 495] on div "Shapes" at bounding box center [231, 629] width 31 height 9
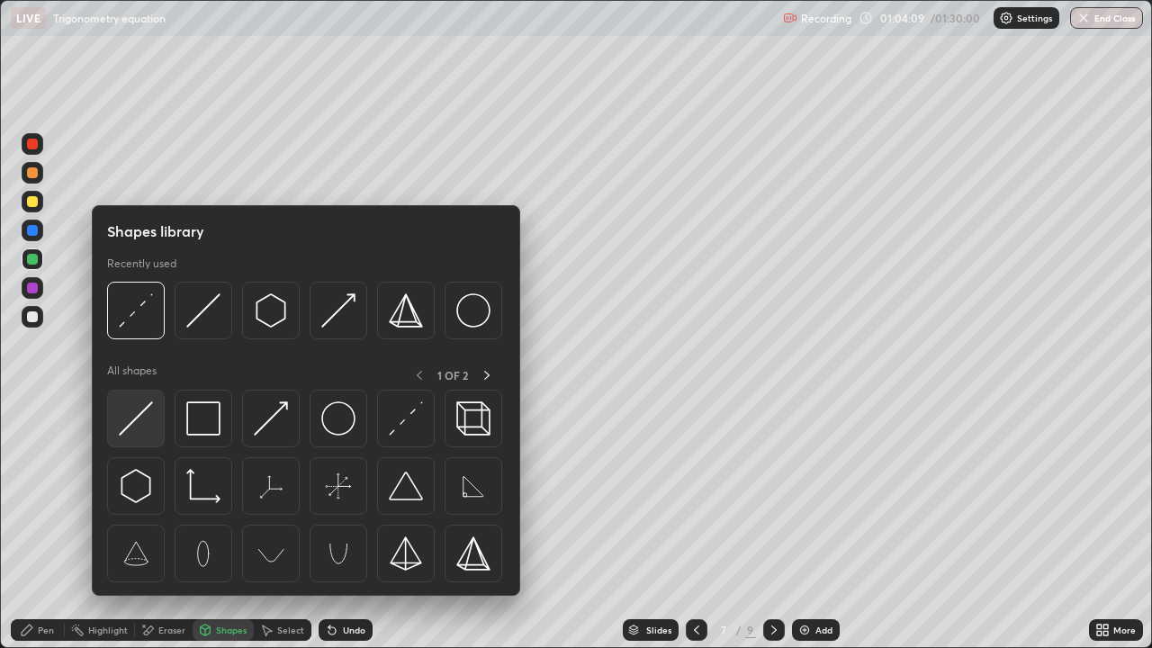
click at [135, 415] on img at bounding box center [136, 418] width 34 height 34
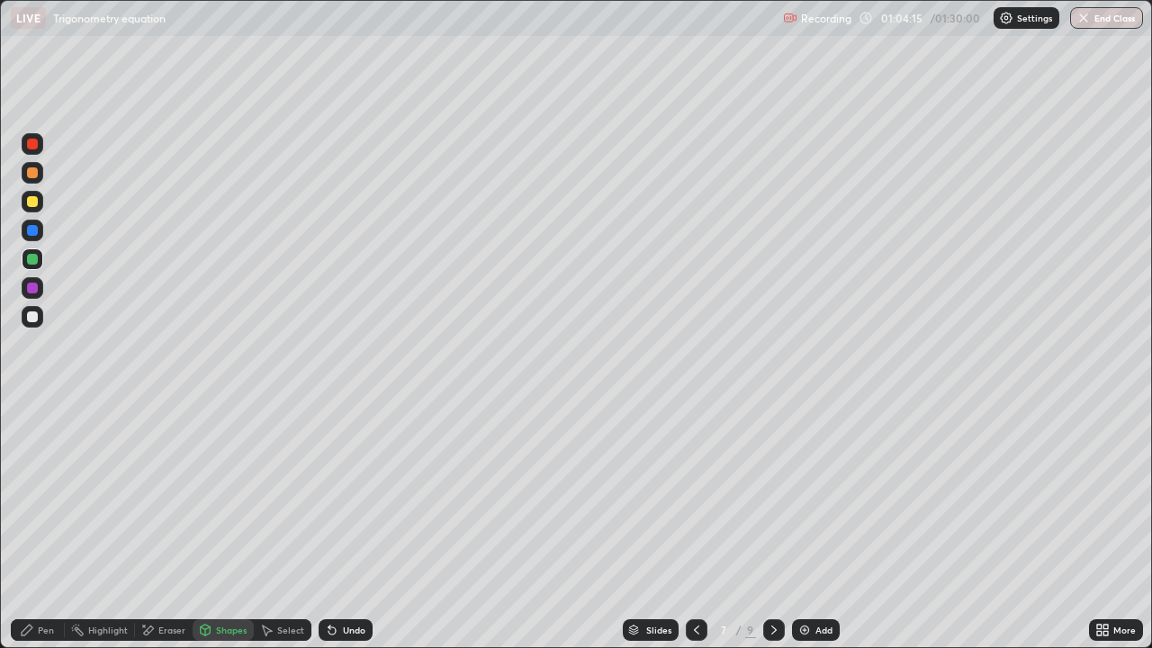
click at [34, 317] on div at bounding box center [32, 316] width 11 height 11
click at [216, 495] on div "Shapes" at bounding box center [231, 629] width 31 height 9
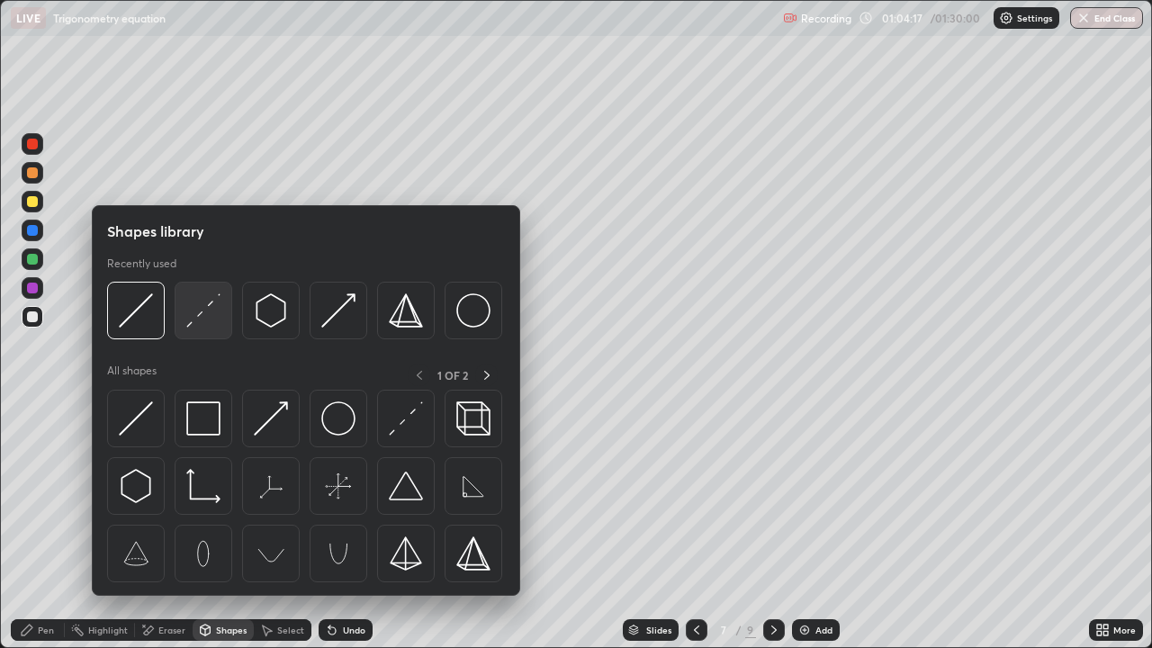
click at [196, 314] on img at bounding box center [203, 310] width 34 height 34
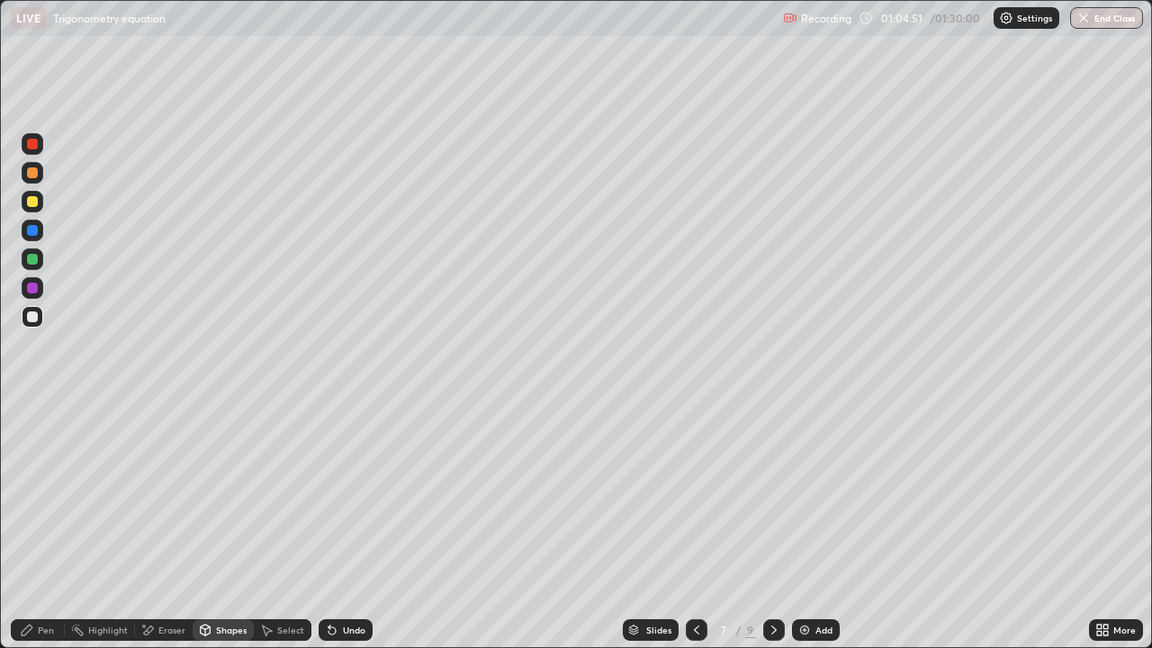
click at [32, 288] on div at bounding box center [32, 287] width 11 height 11
click at [329, 495] on icon at bounding box center [331, 630] width 7 height 7
click at [45, 495] on div "Pen" at bounding box center [46, 629] width 16 height 9
click at [33, 202] on div at bounding box center [32, 201] width 11 height 11
click at [337, 495] on div "Undo" at bounding box center [345, 630] width 54 height 22
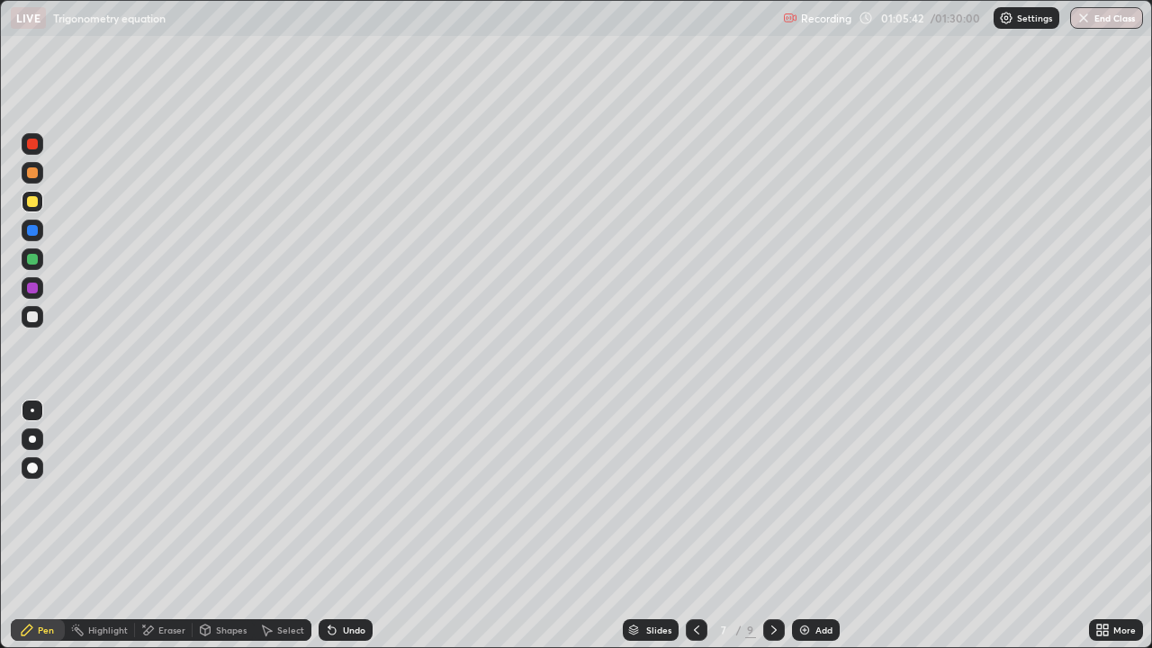
click at [333, 495] on icon at bounding box center [332, 630] width 14 height 14
click at [343, 495] on div "Undo" at bounding box center [354, 629] width 22 height 9
click at [32, 317] on div at bounding box center [32, 316] width 11 height 11
click at [32, 144] on div at bounding box center [32, 144] width 11 height 11
click at [175, 495] on div "Eraser" at bounding box center [171, 629] width 27 height 9
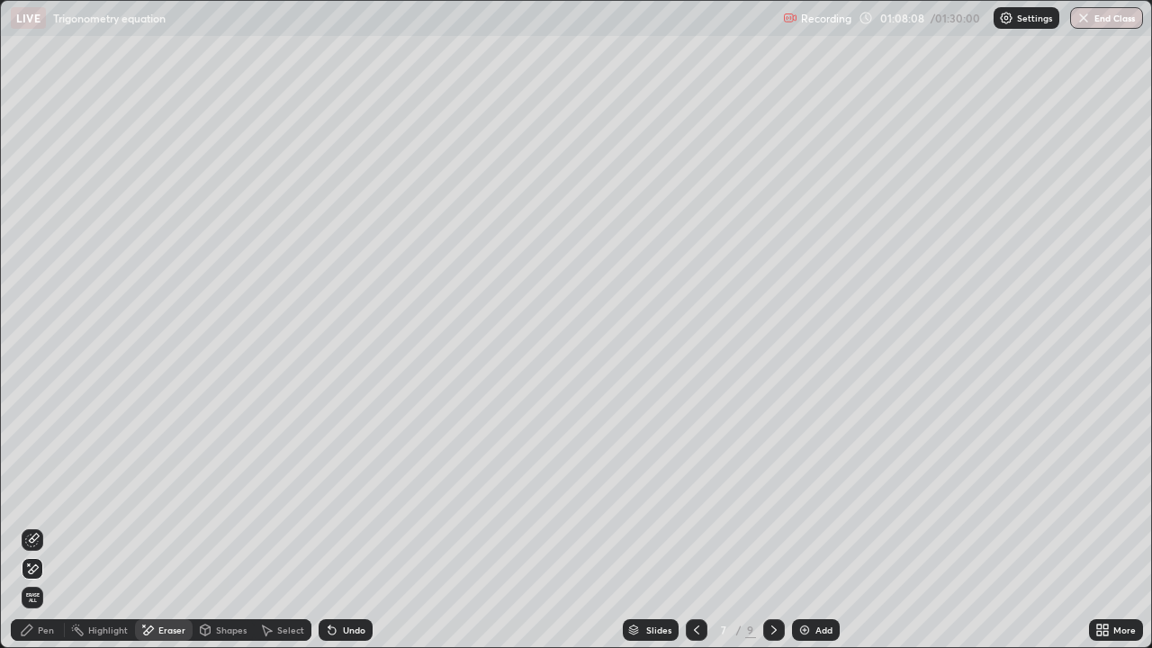
click at [170, 495] on div "Eraser" at bounding box center [171, 629] width 27 height 9
click at [35, 495] on icon at bounding box center [32, 540] width 14 height 14
click at [330, 495] on icon at bounding box center [331, 630] width 7 height 7
click at [32, 495] on icon at bounding box center [32, 540] width 14 height 14
click at [44, 495] on div "Pen" at bounding box center [46, 629] width 16 height 9
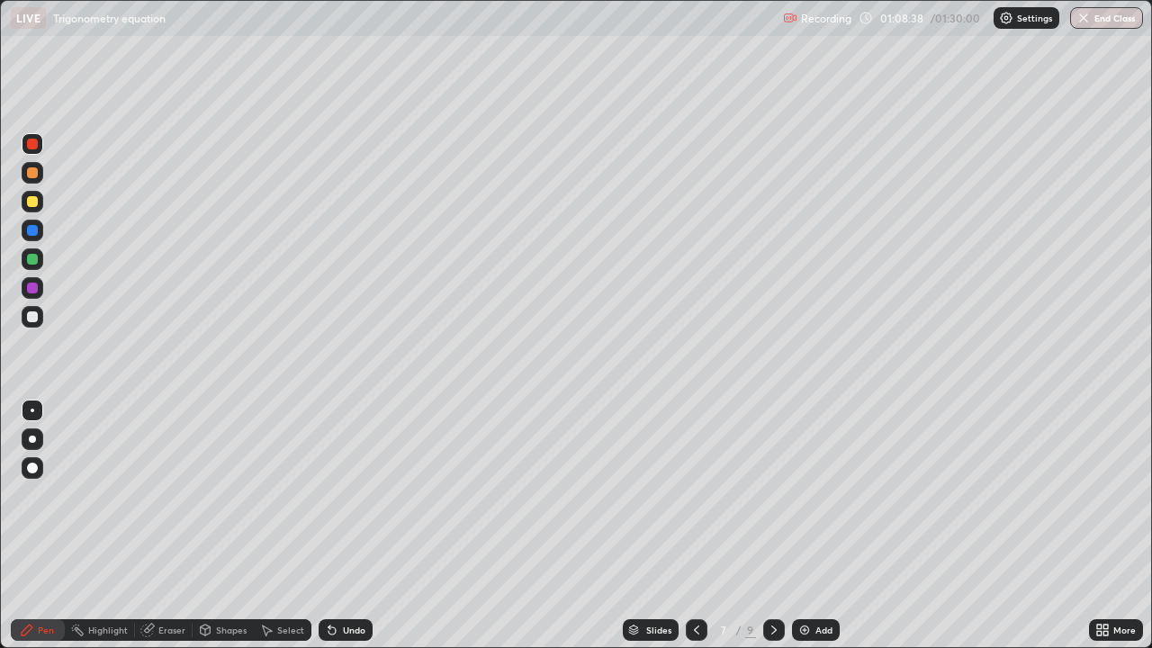
click at [32, 202] on div at bounding box center [32, 201] width 11 height 11
click at [772, 495] on icon at bounding box center [774, 630] width 14 height 14
click at [803, 495] on img at bounding box center [804, 630] width 14 height 14
click at [216, 495] on div "Shapes" at bounding box center [231, 629] width 31 height 9
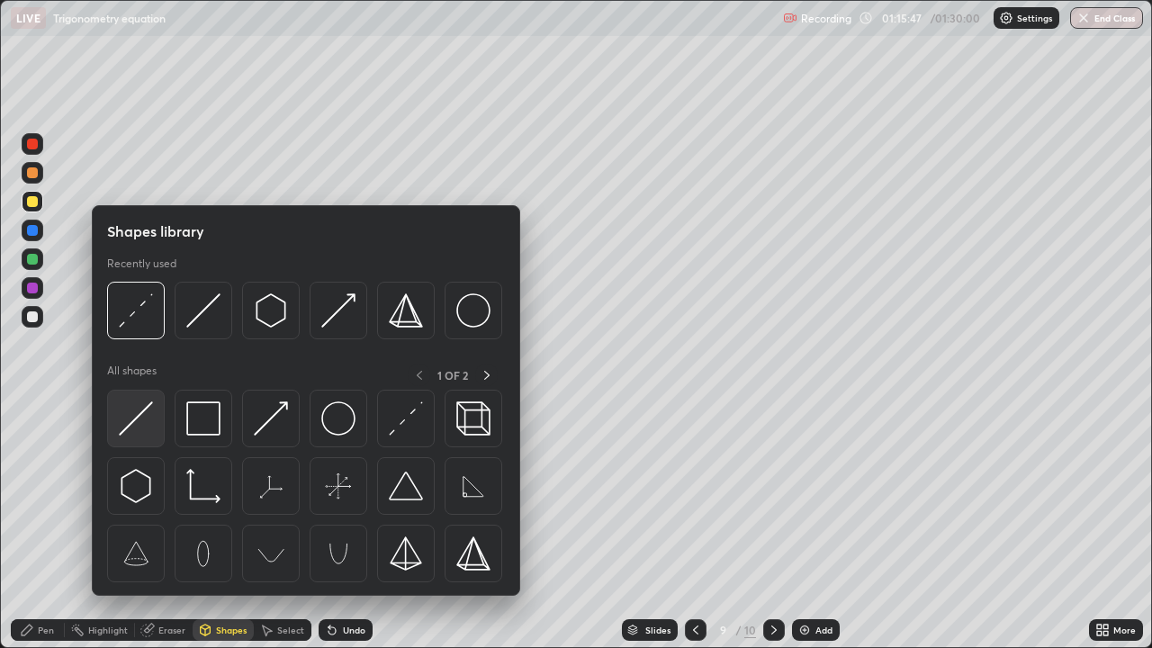
click at [140, 421] on img at bounding box center [136, 418] width 34 height 34
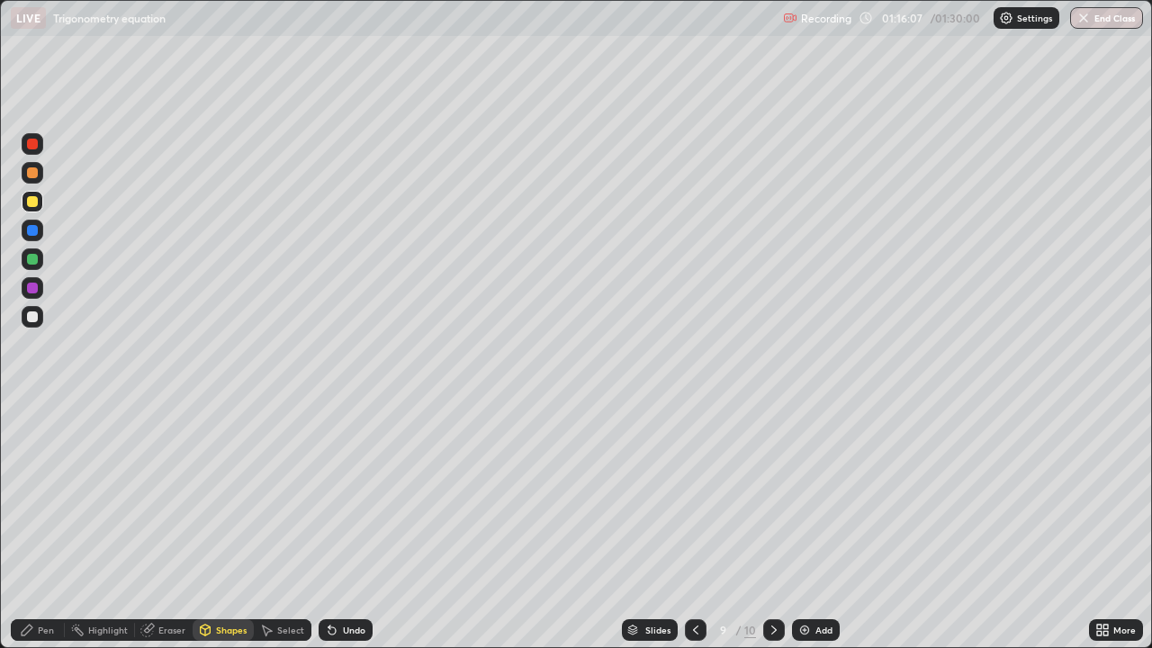
click at [32, 317] on div at bounding box center [32, 316] width 11 height 11
click at [46, 495] on div "Pen" at bounding box center [46, 629] width 16 height 9
click at [170, 495] on div "Eraser" at bounding box center [171, 629] width 27 height 9
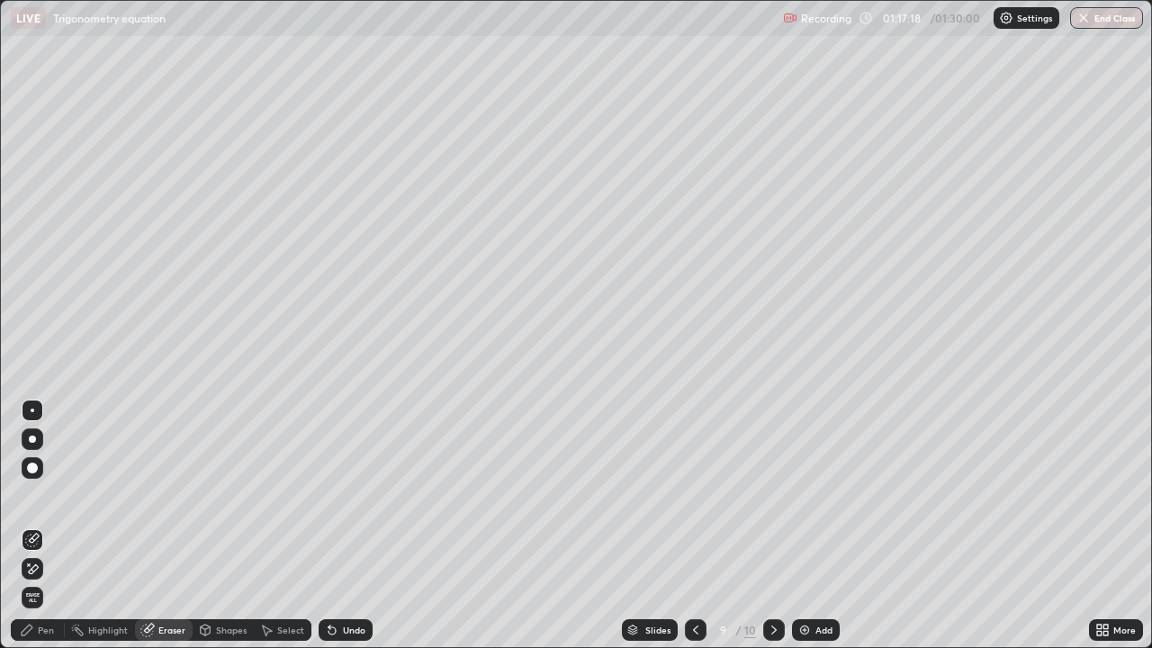
click at [56, 495] on div "Pen" at bounding box center [38, 630] width 54 height 22
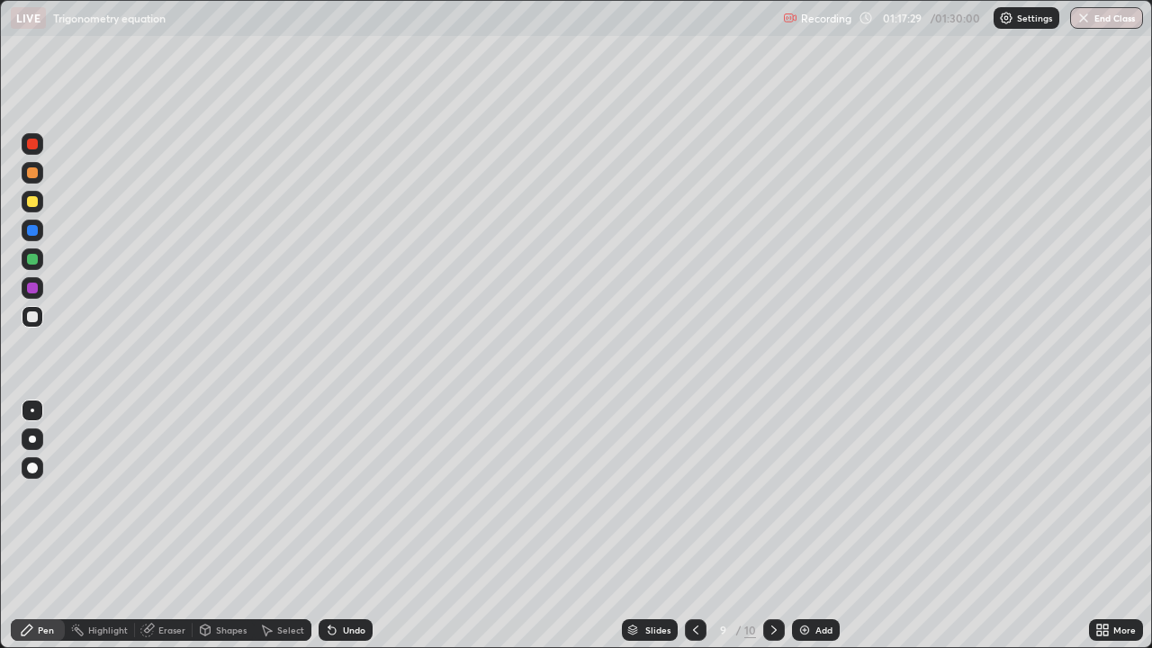
click at [165, 495] on div "Eraser" at bounding box center [171, 629] width 27 height 9
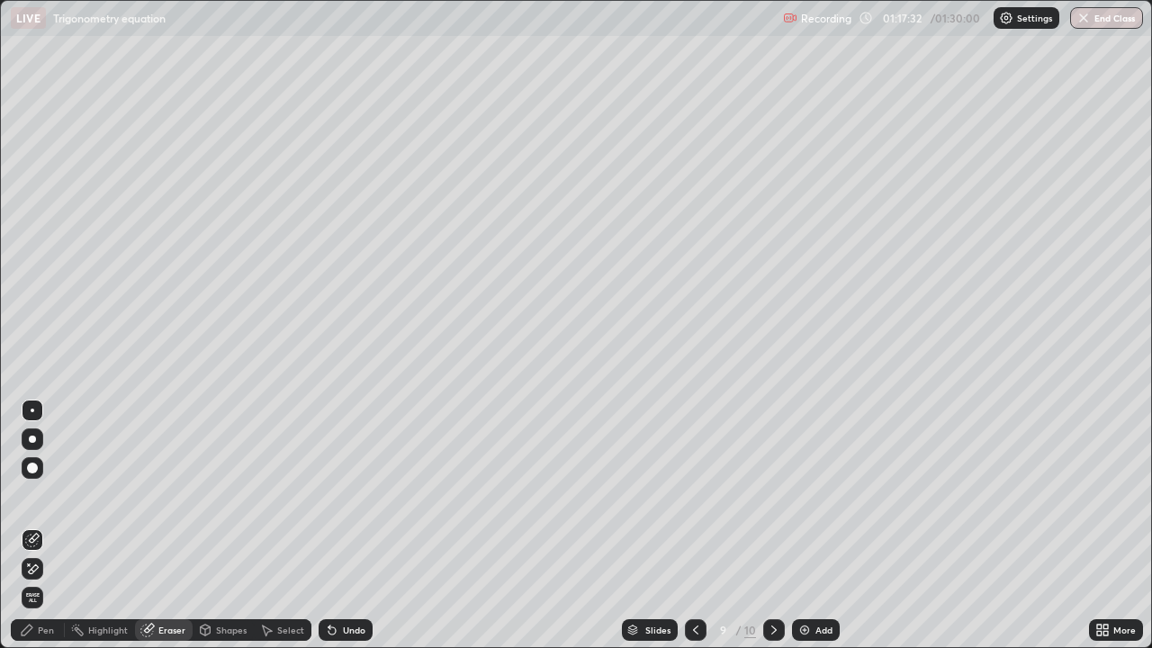
click at [47, 495] on div "Pen" at bounding box center [46, 629] width 16 height 9
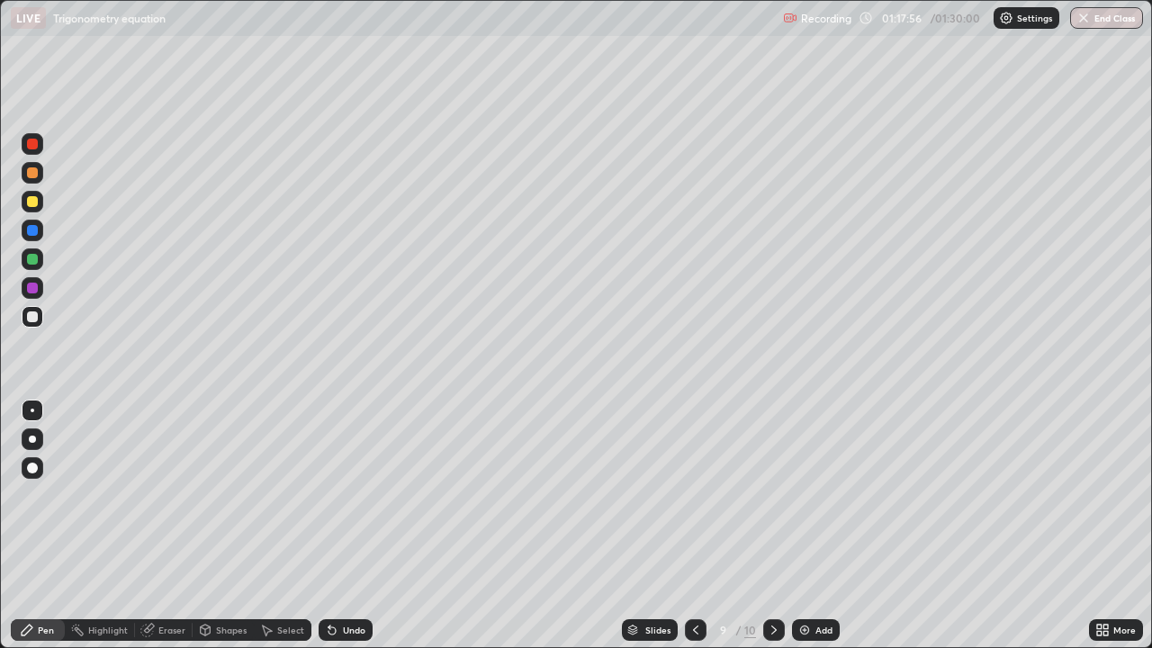
click at [34, 256] on div at bounding box center [32, 259] width 11 height 11
click at [33, 144] on div at bounding box center [32, 144] width 11 height 11
click at [777, 495] on icon at bounding box center [774, 630] width 14 height 14
click at [817, 495] on div "Add" at bounding box center [823, 629] width 17 height 9
click at [31, 318] on div at bounding box center [32, 316] width 11 height 11
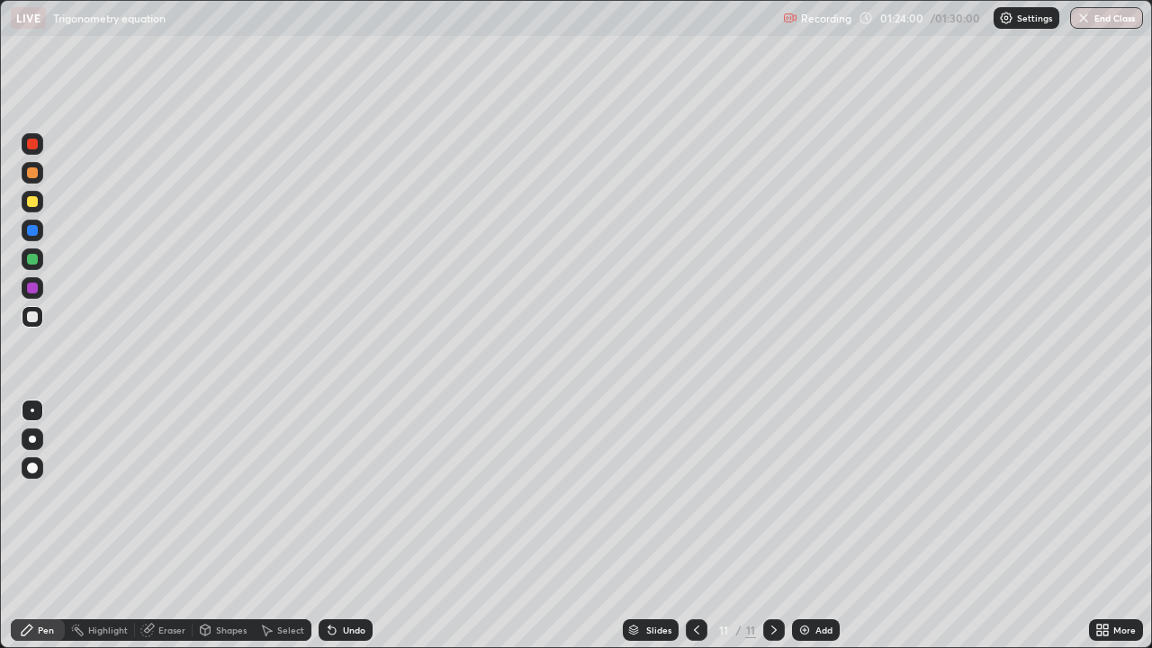
click at [32, 259] on div at bounding box center [32, 259] width 11 height 11
click at [32, 317] on div at bounding box center [32, 316] width 11 height 11
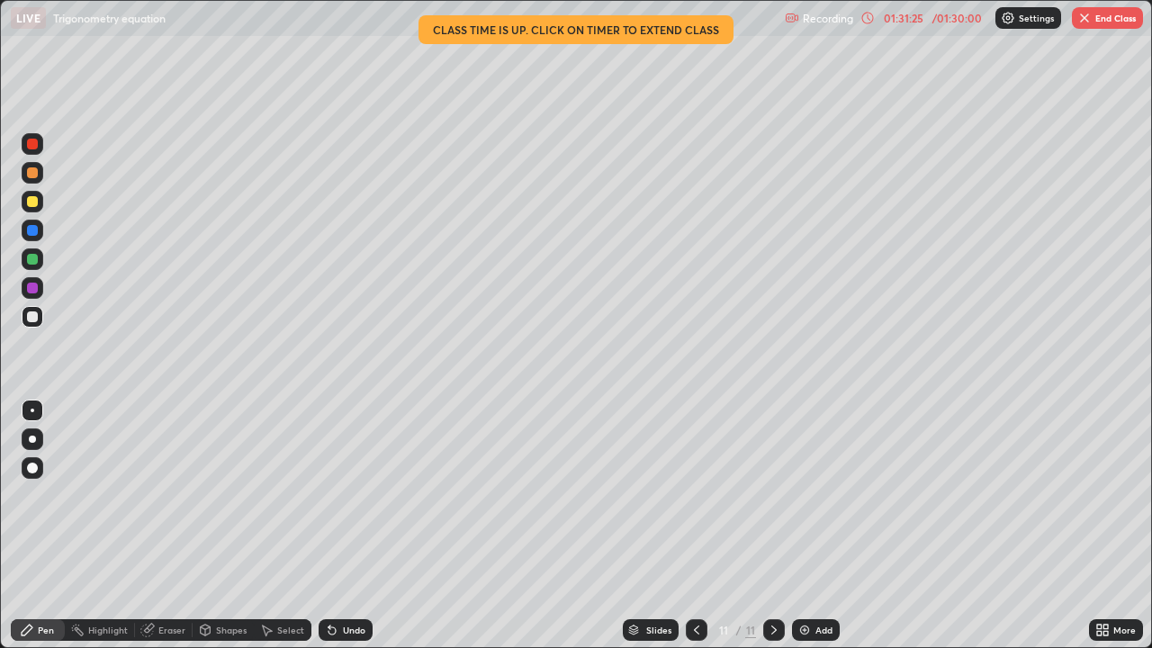
click at [1107, 17] on button "End Class" at bounding box center [1107, 18] width 71 height 22
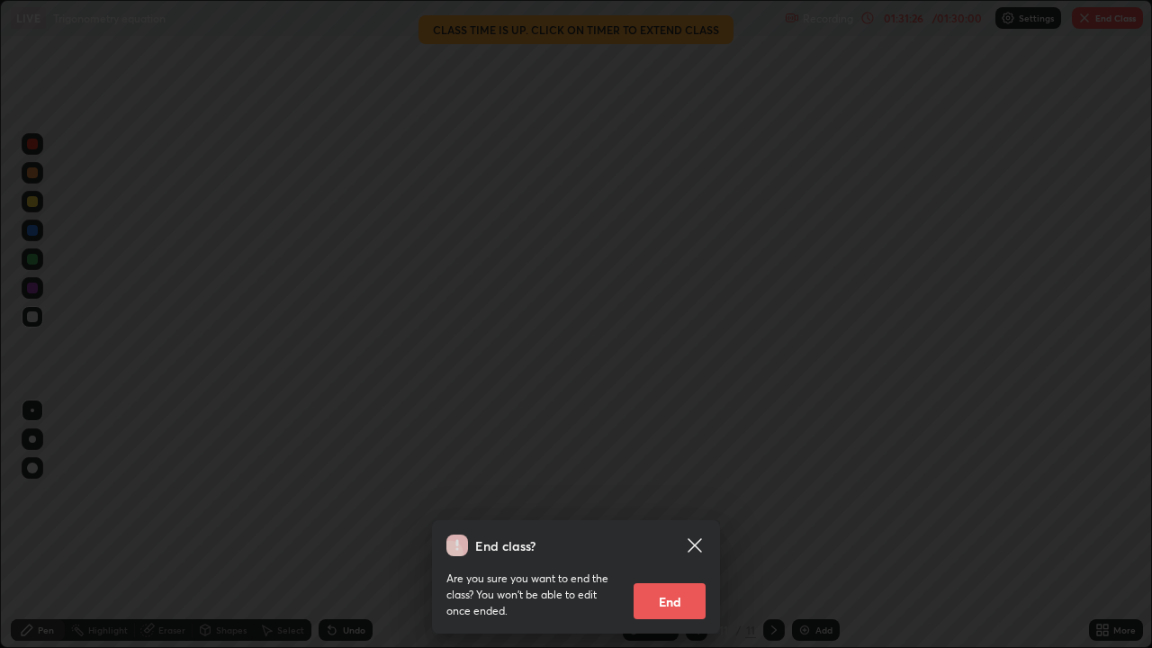
click at [679, 495] on button "End" at bounding box center [669, 601] width 72 height 36
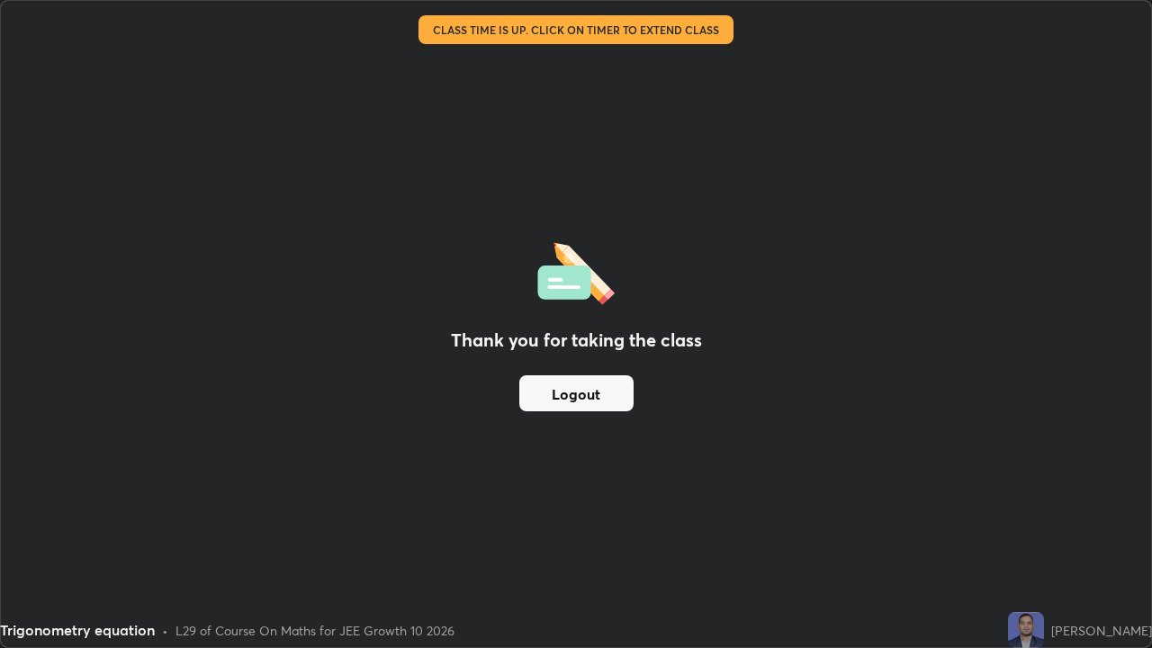
click at [581, 399] on button "Logout" at bounding box center [576, 393] width 114 height 36
